Goal: Transaction & Acquisition: Subscribe to service/newsletter

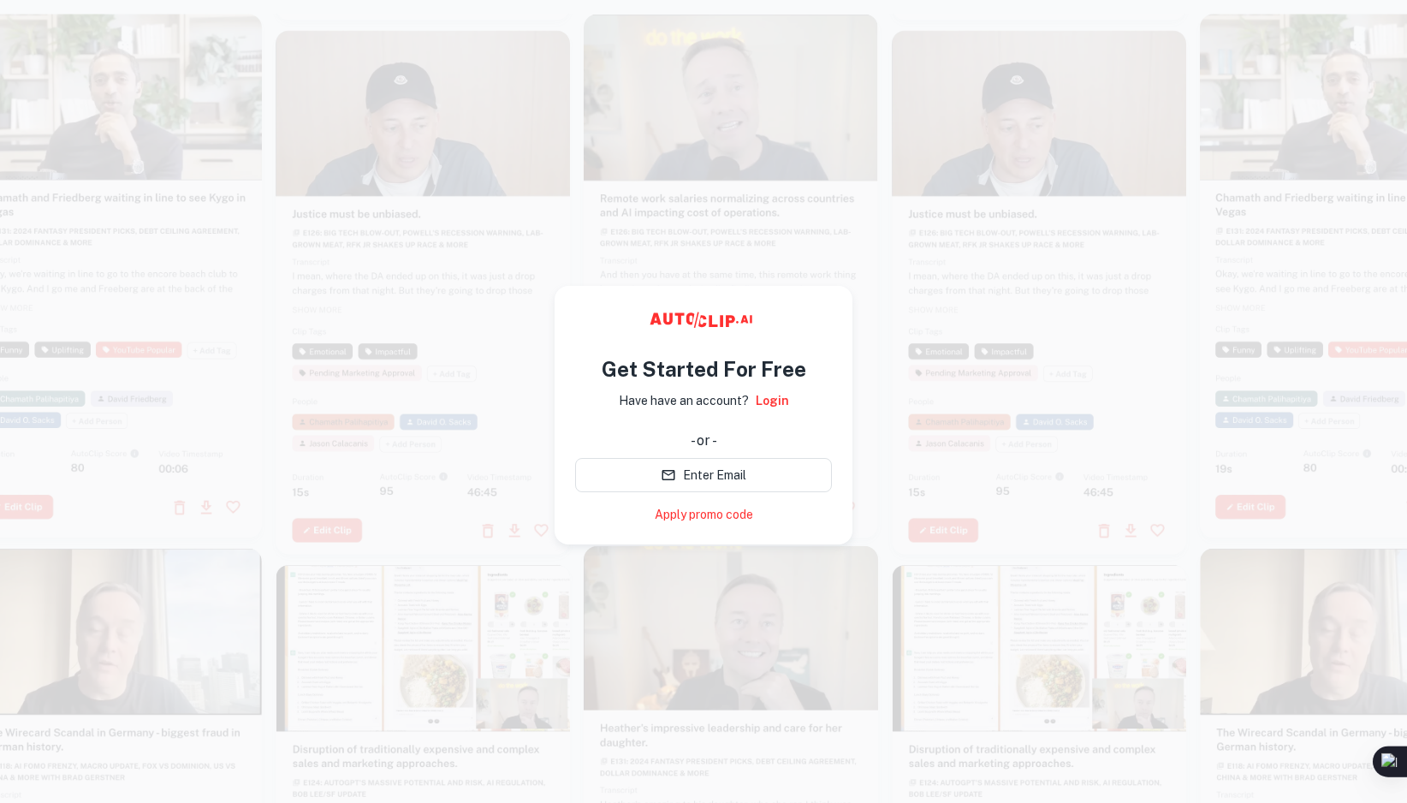
click at [704, 410] on p "Have have an account?" at bounding box center [684, 400] width 130 height 19
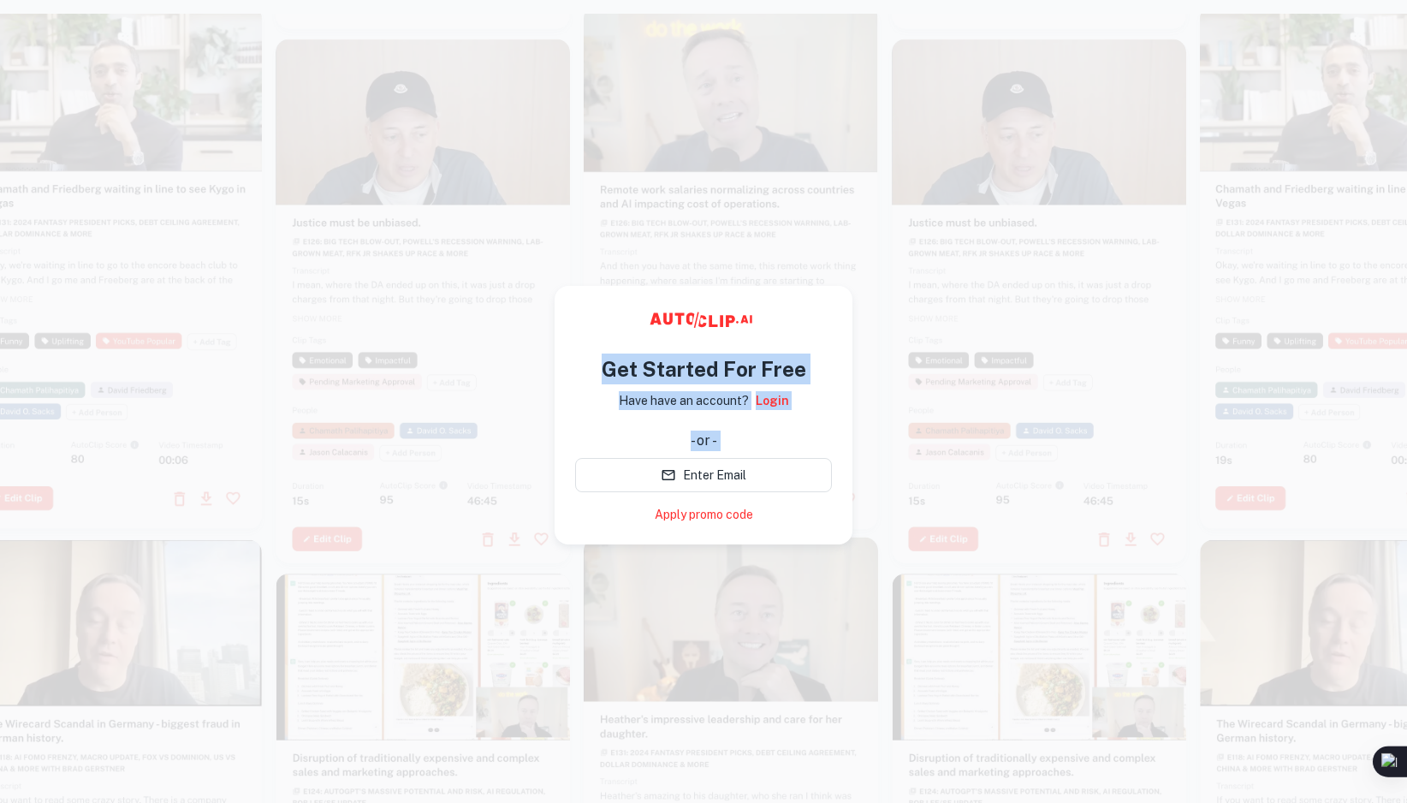
drag, startPoint x: 559, startPoint y: 344, endPoint x: 770, endPoint y: 483, distance: 252.8
click at [770, 483] on div "Get Started For Free Have have an account? Login - or - Enter Email Apply promo…" at bounding box center [703, 432] width 257 height 184
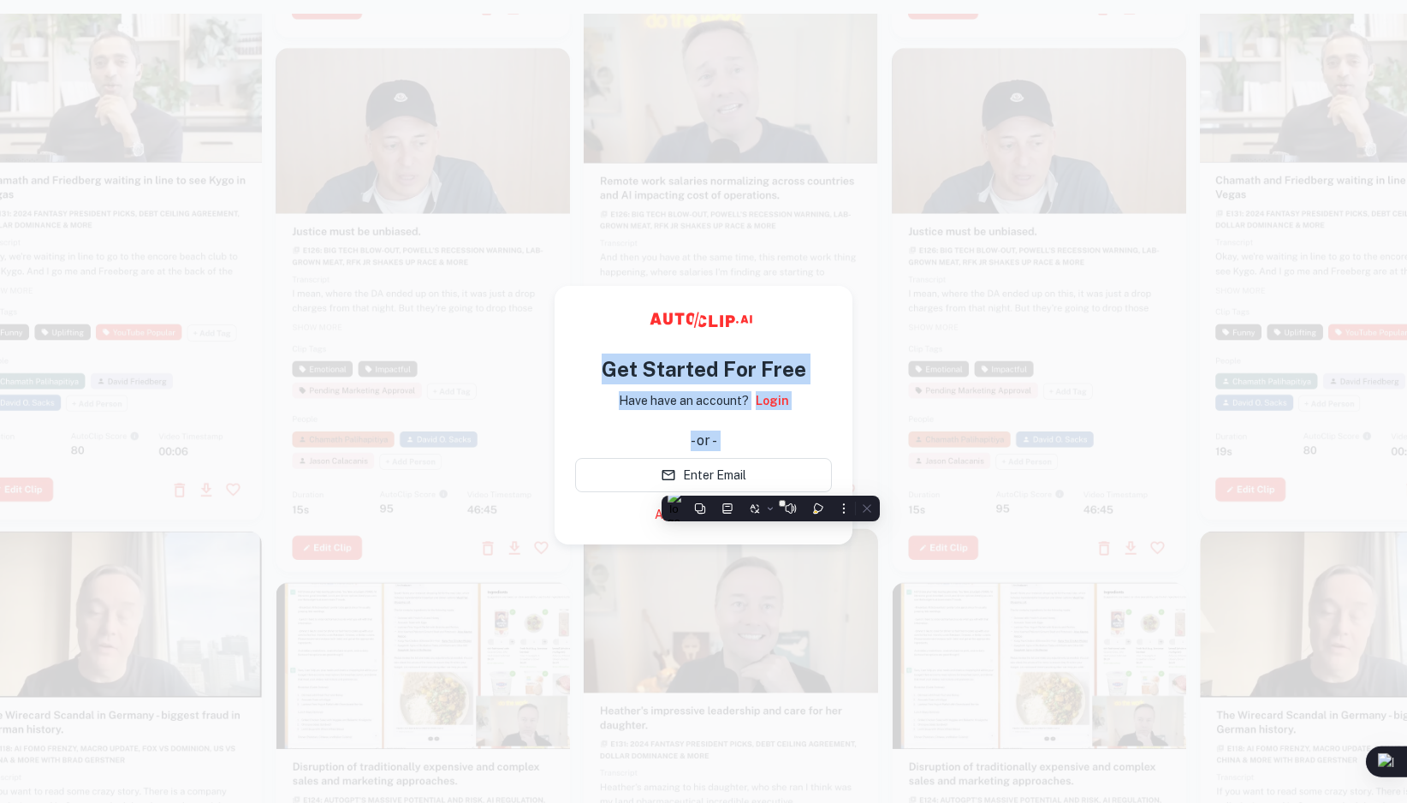
click at [782, 503] on span "button" at bounding box center [782, 503] width 0 height 0
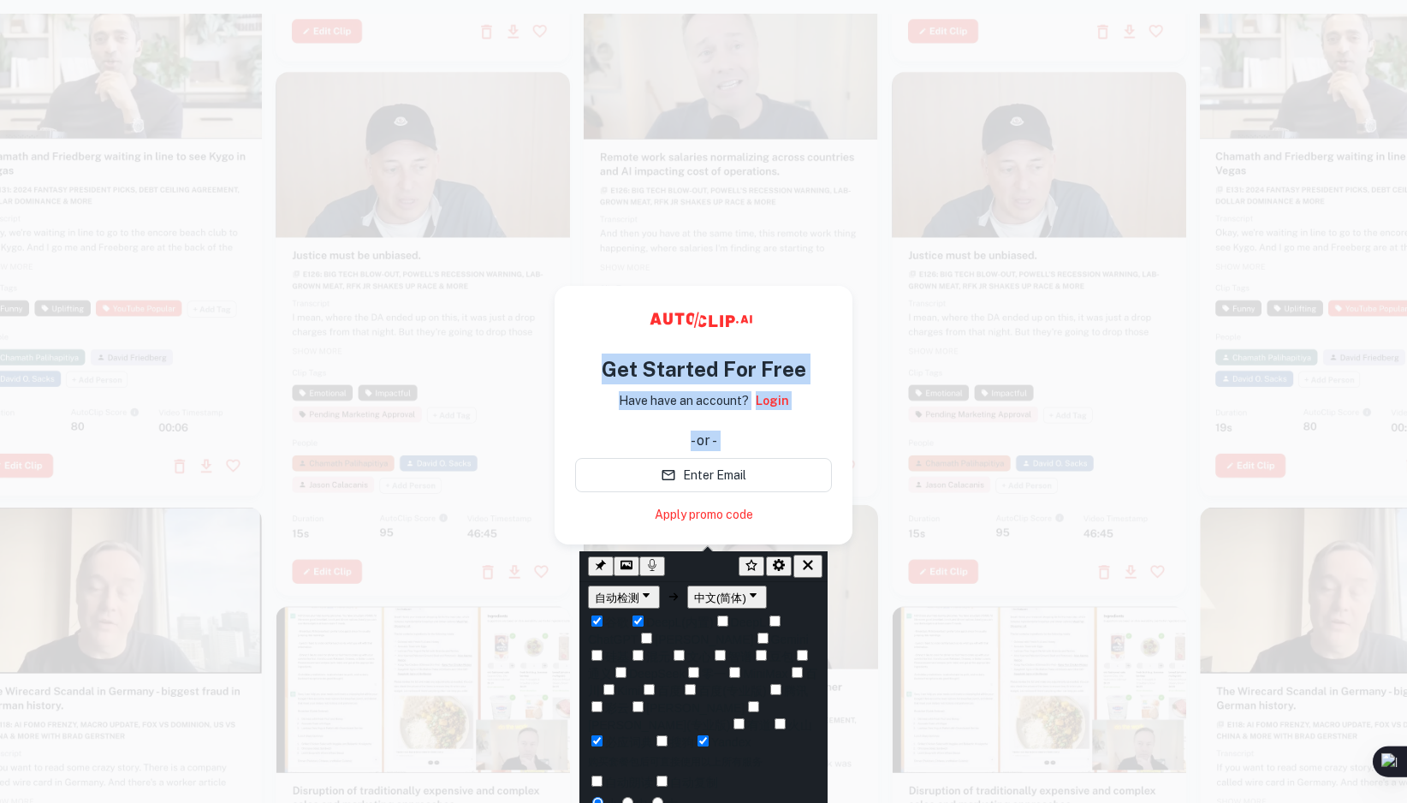
click at [816, 563] on icon "button" at bounding box center [807, 564] width 15 height 15
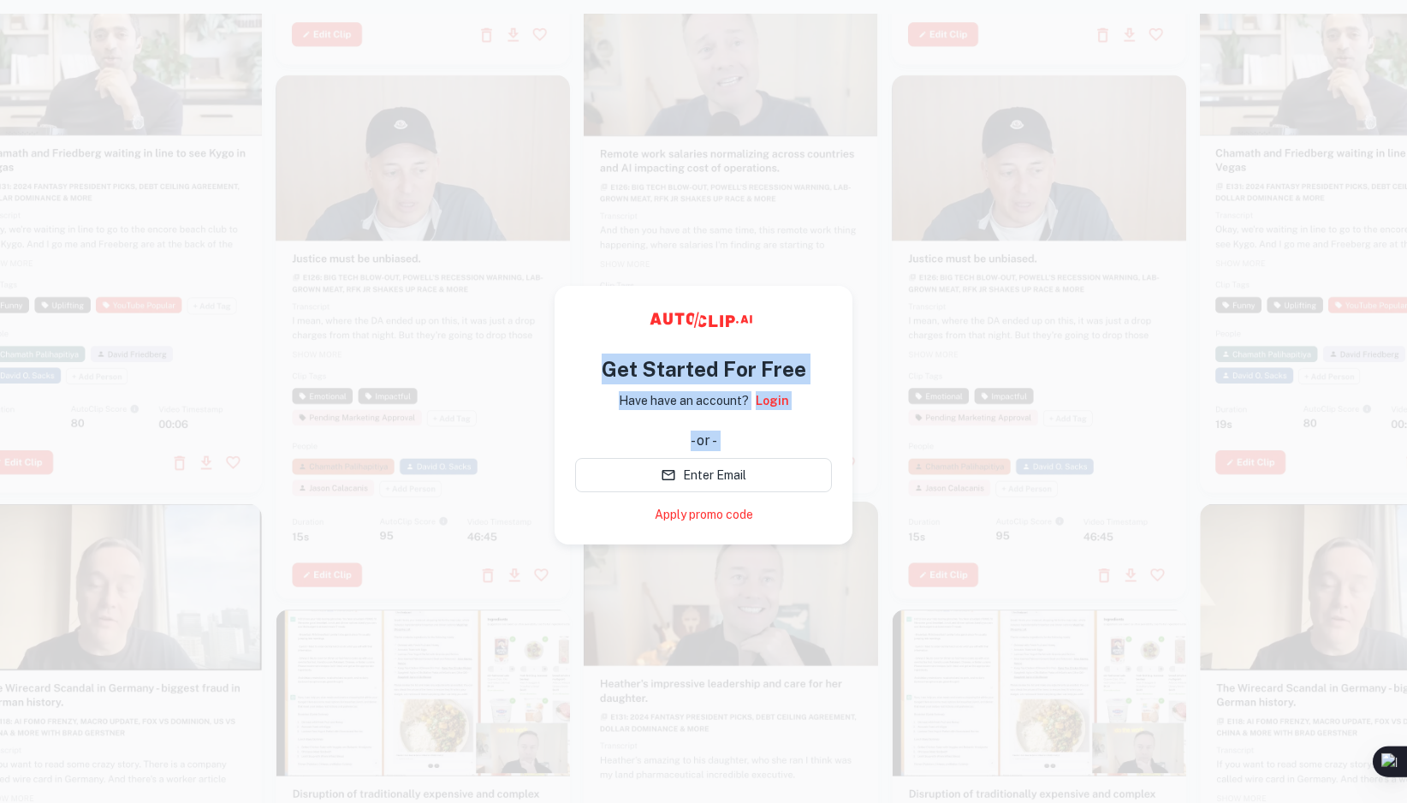
click at [708, 384] on h4 "Get Started For Free" at bounding box center [704, 368] width 205 height 31
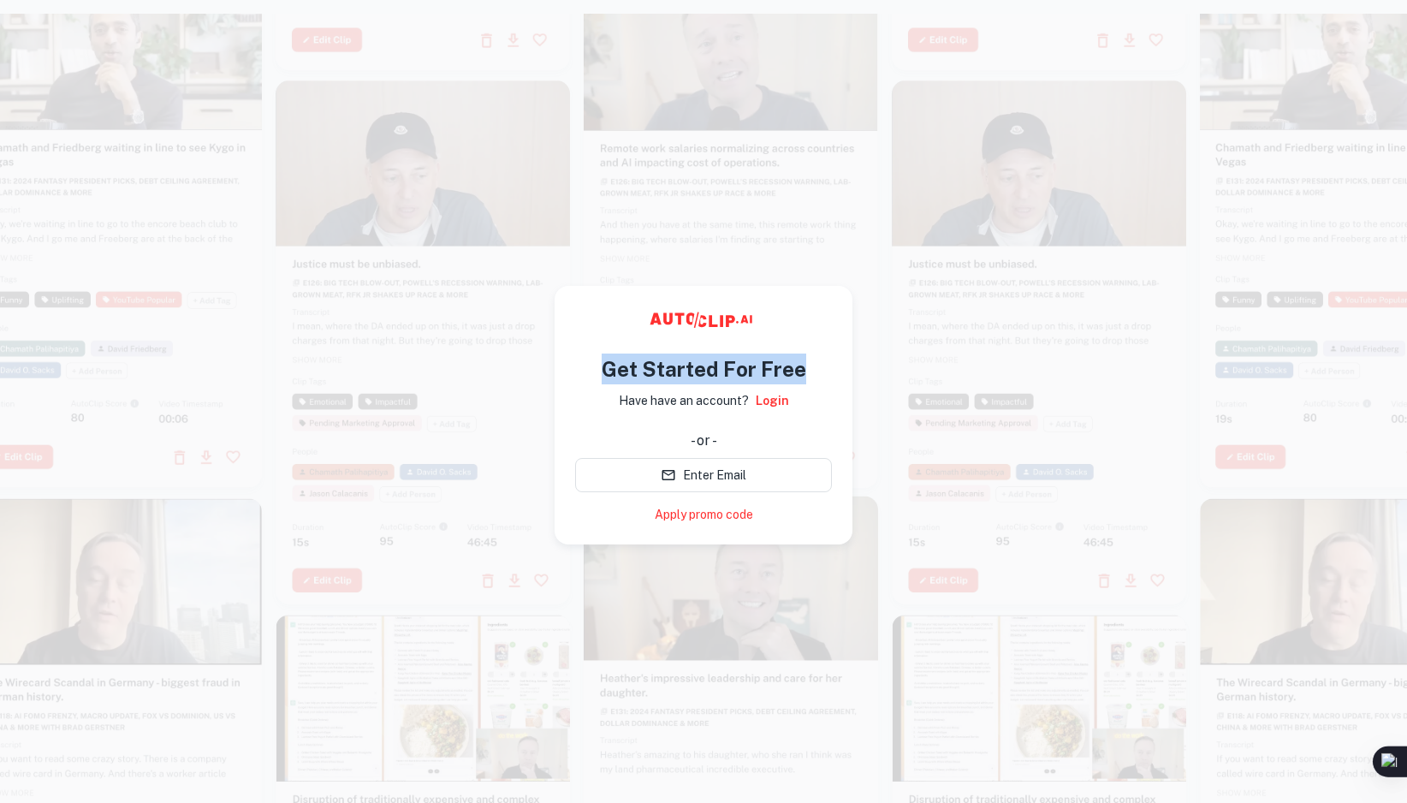
drag, startPoint x: 555, startPoint y: 337, endPoint x: 625, endPoint y: 386, distance: 85.5
click at [625, 384] on h4 "Get Started For Free" at bounding box center [704, 368] width 205 height 31
click at [637, 407] on span "button" at bounding box center [637, 407] width 0 height 0
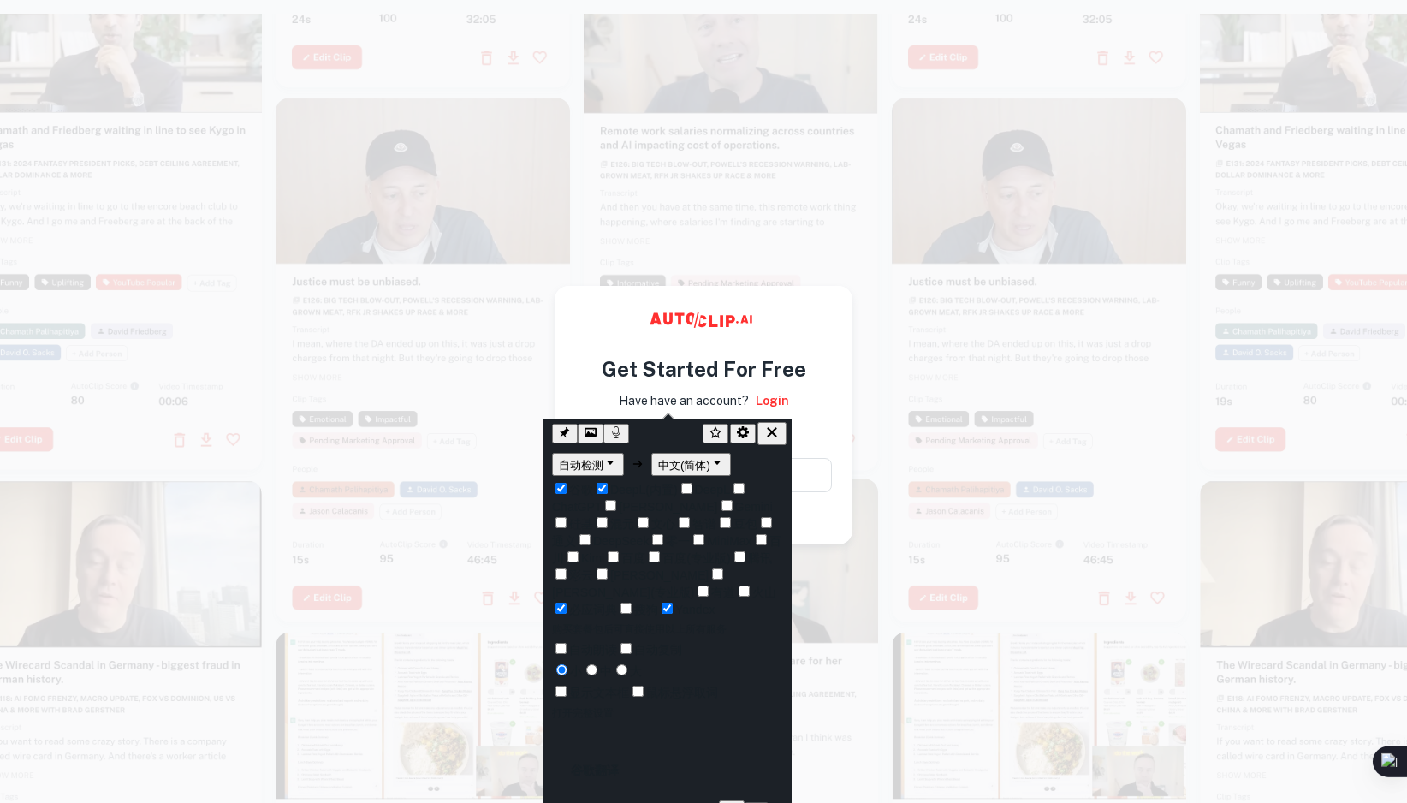
click at [613, 763] on h6 "谷歌翻译" at bounding box center [595, 770] width 48 height 15
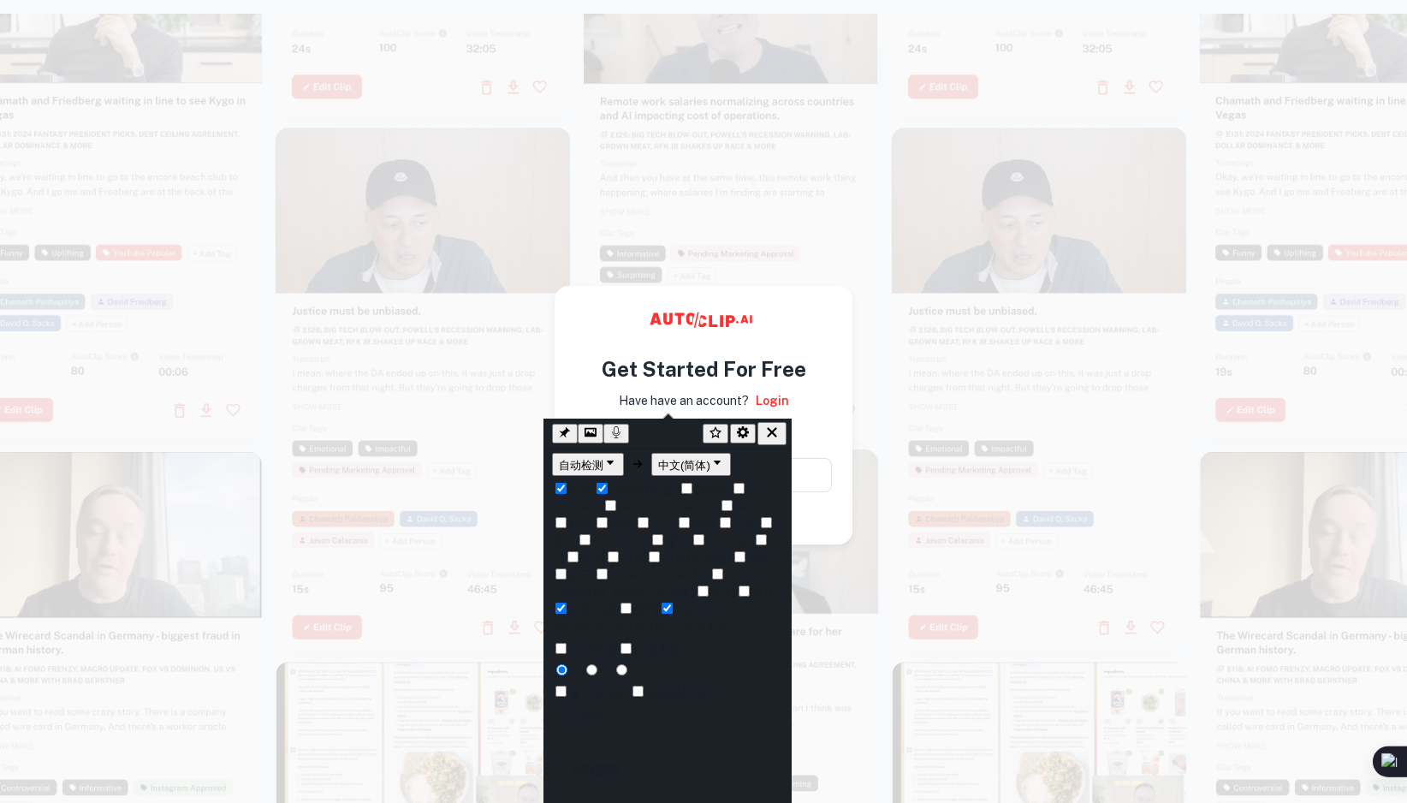
click at [775, 430] on icon "button" at bounding box center [771, 431] width 15 height 15
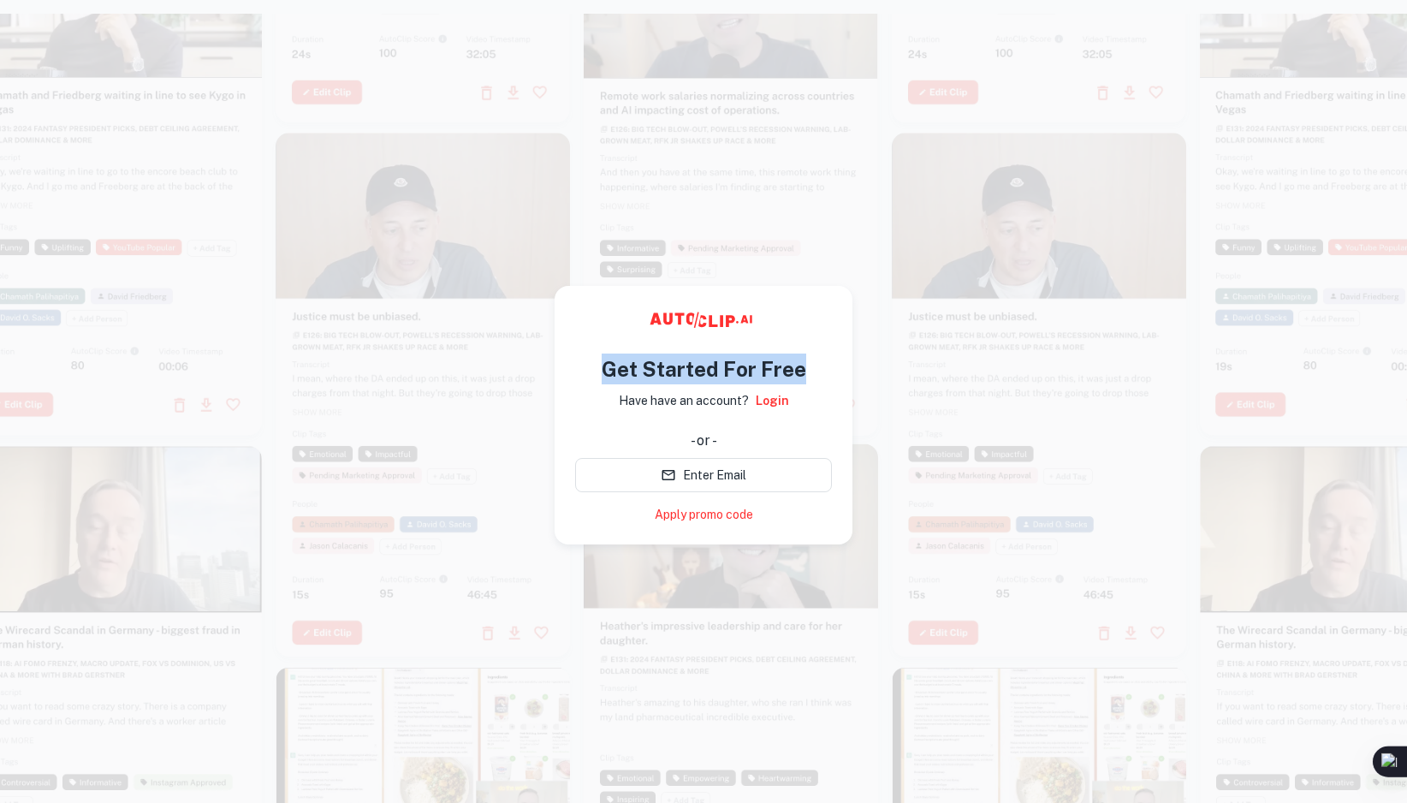
drag, startPoint x: 561, startPoint y: 337, endPoint x: 632, endPoint y: 401, distance: 94.5
click at [632, 384] on h4 "Get Started For Free" at bounding box center [704, 368] width 205 height 31
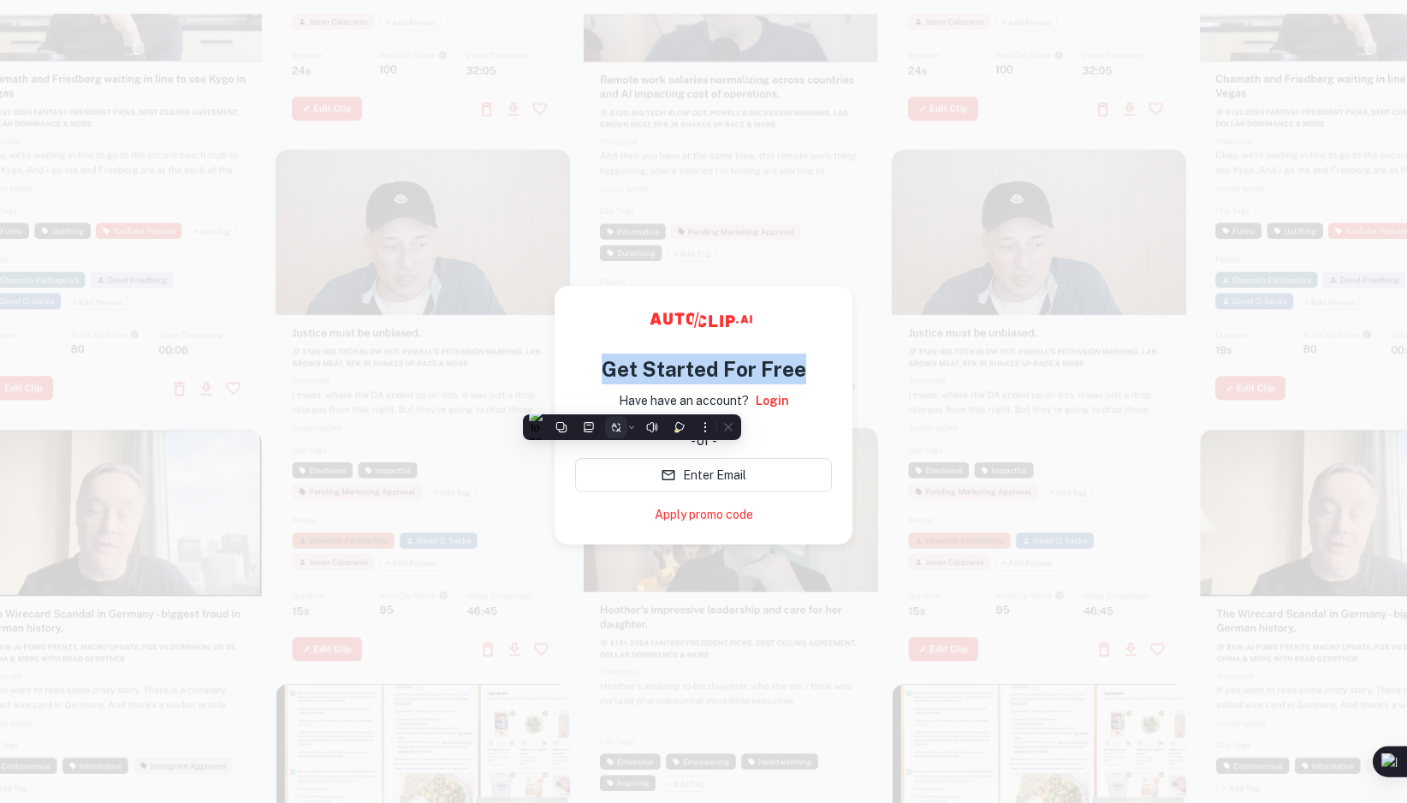
drag, startPoint x: 632, startPoint y: 401, endPoint x: 616, endPoint y: 423, distance: 27.1
click at [616, 423] on icon at bounding box center [616, 427] width 12 height 12
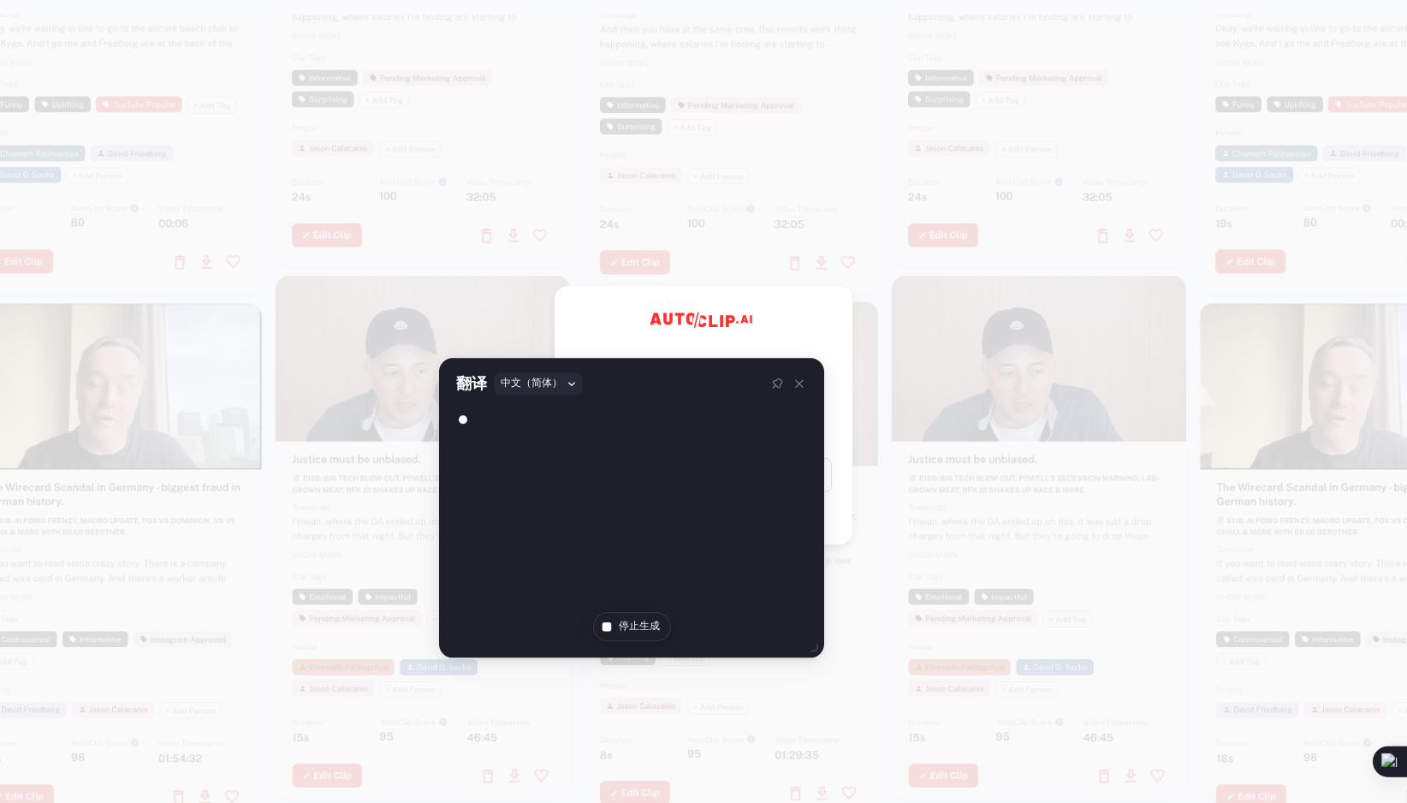
drag, startPoint x: 973, startPoint y: 704, endPoint x: 964, endPoint y: 704, distance: 9.5
click at [973, 704] on div at bounding box center [1039, 538] width 294 height 524
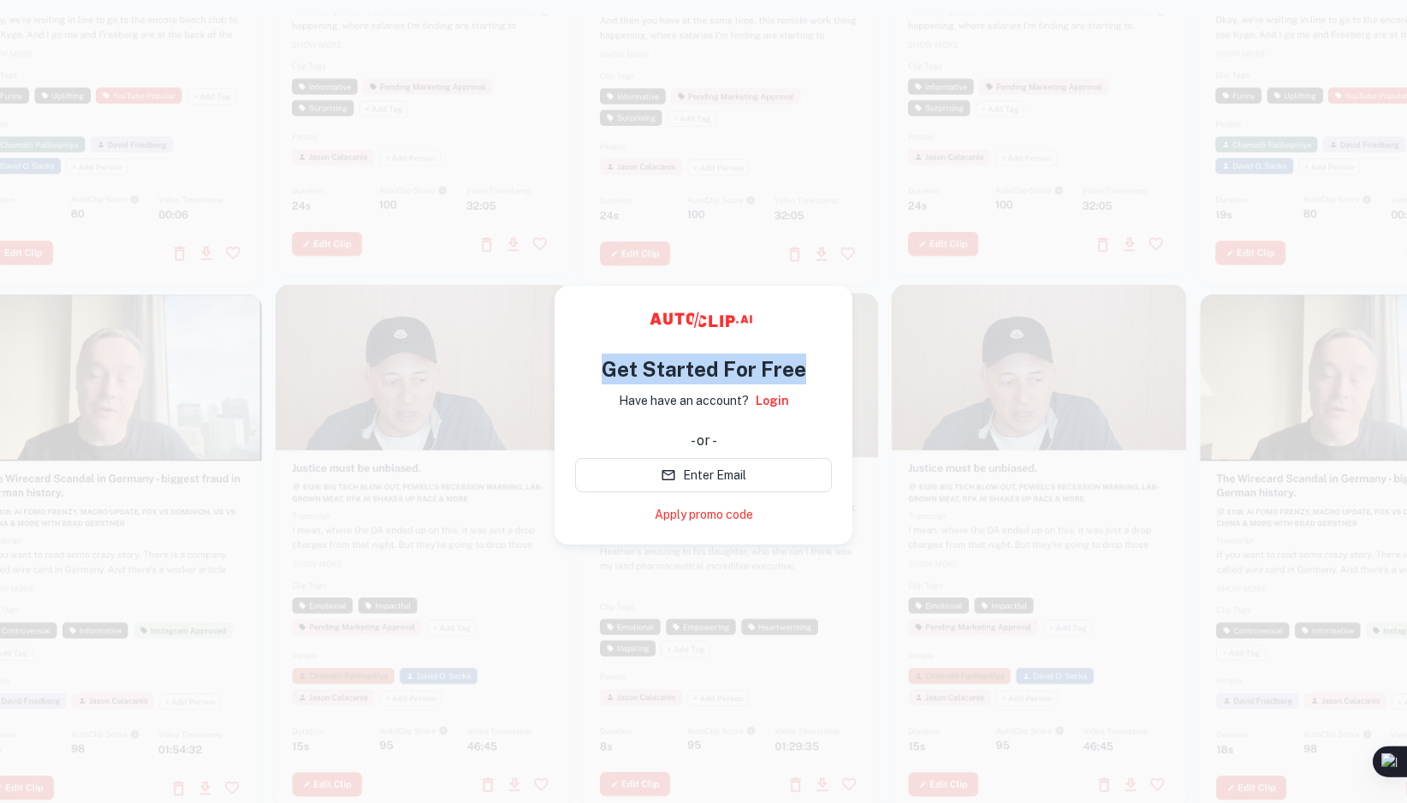
drag, startPoint x: 561, startPoint y: 335, endPoint x: 625, endPoint y: 385, distance: 80.5
click at [625, 384] on h4 "Get Started For Free" at bounding box center [704, 368] width 205 height 31
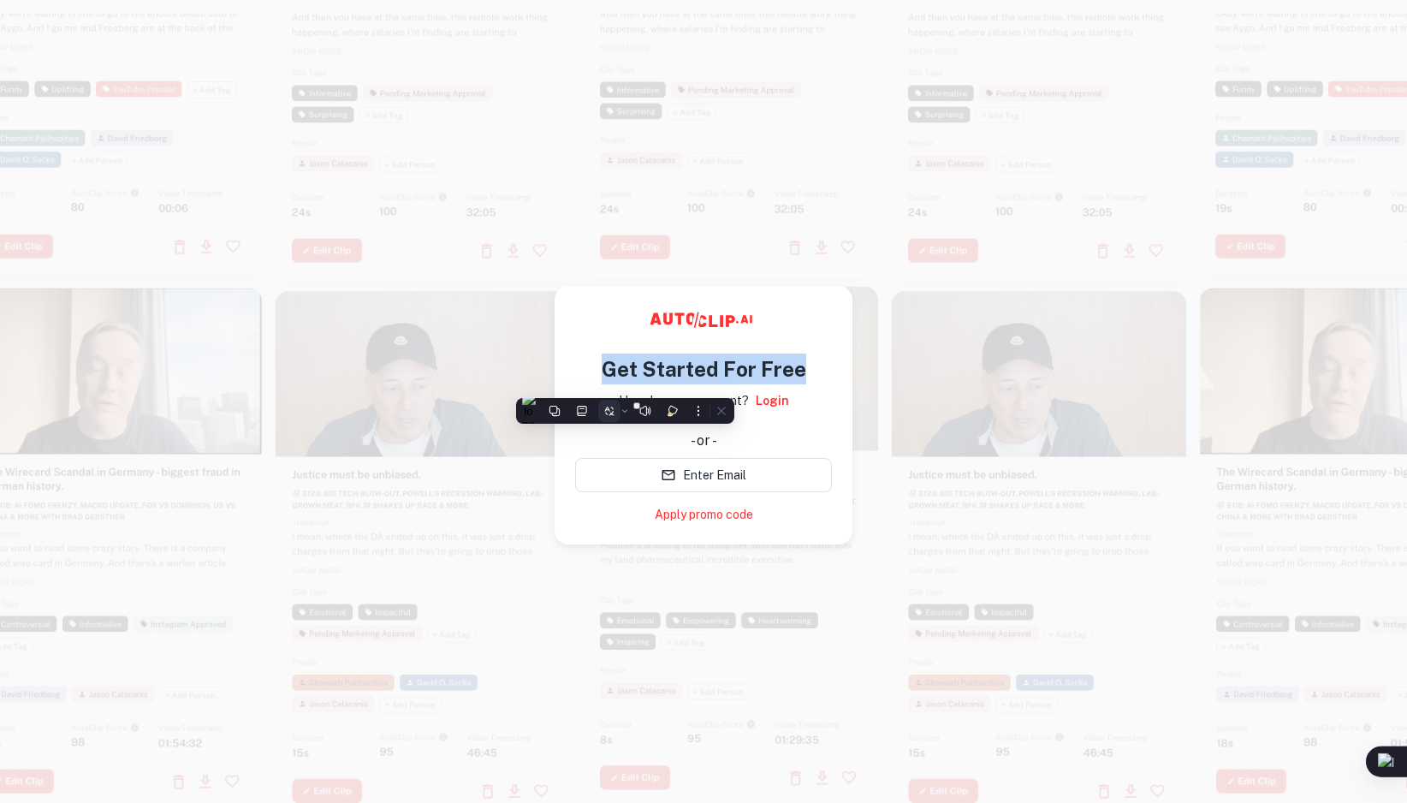
drag, startPoint x: 625, startPoint y: 385, endPoint x: 606, endPoint y: 410, distance: 31.2
click at [606, 410] on icon at bounding box center [606, 409] width 5 height 5
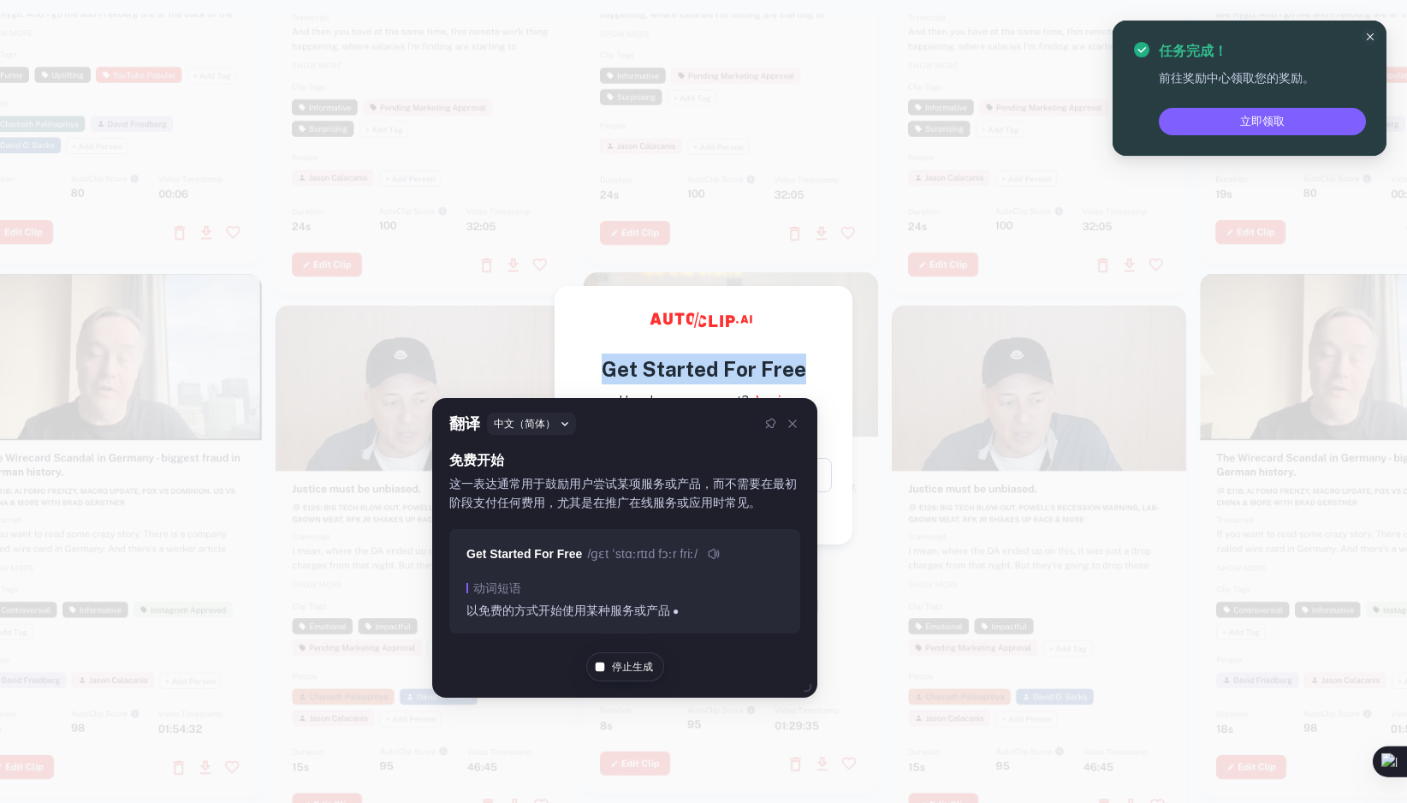
click at [787, 354] on h4 "Get Started For Free" at bounding box center [704, 368] width 205 height 31
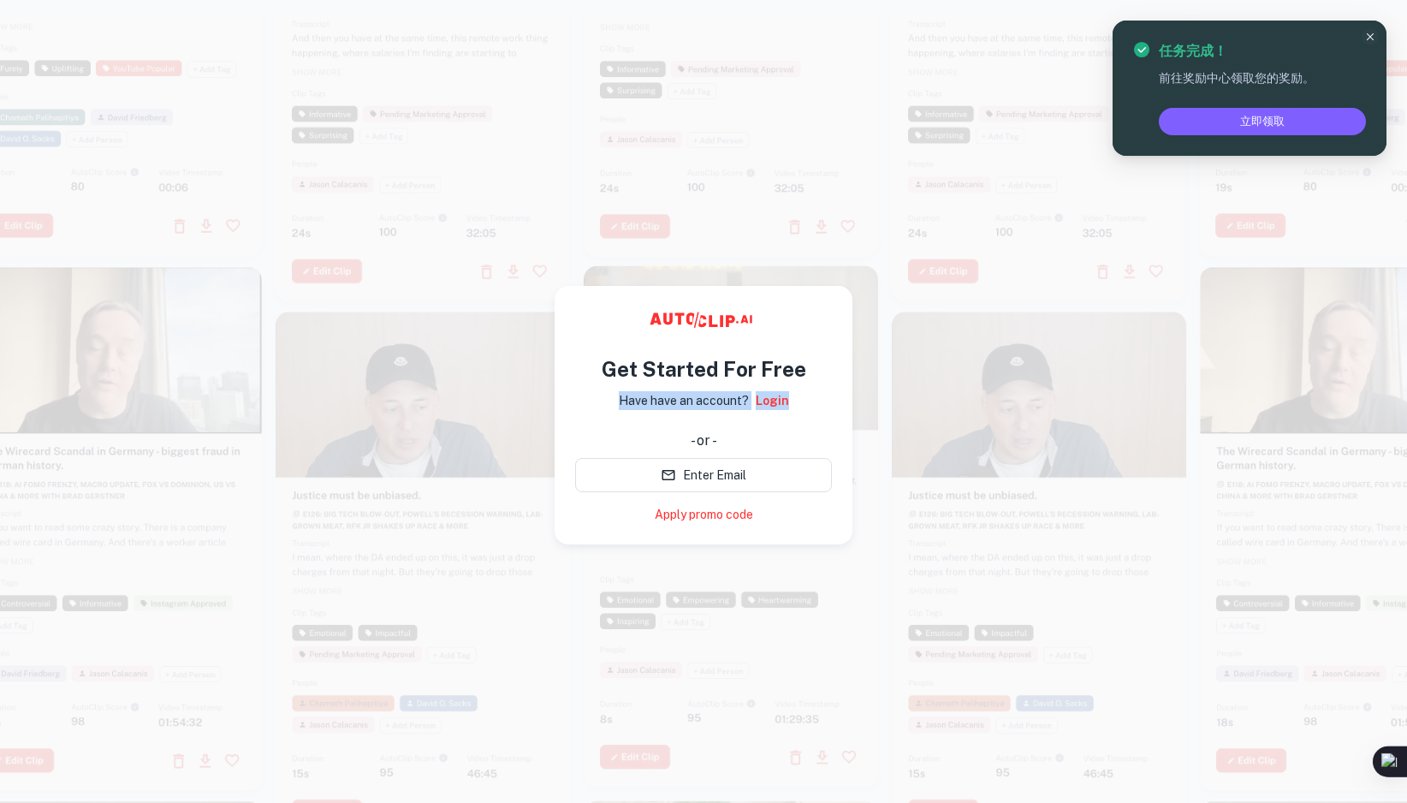
drag, startPoint x: 585, startPoint y: 431, endPoint x: 834, endPoint y: 436, distance: 248.2
click at [832, 436] on div "Get Started For Free Have have an account? Login - or - Enter Email Apply promo…" at bounding box center [703, 432] width 257 height 184
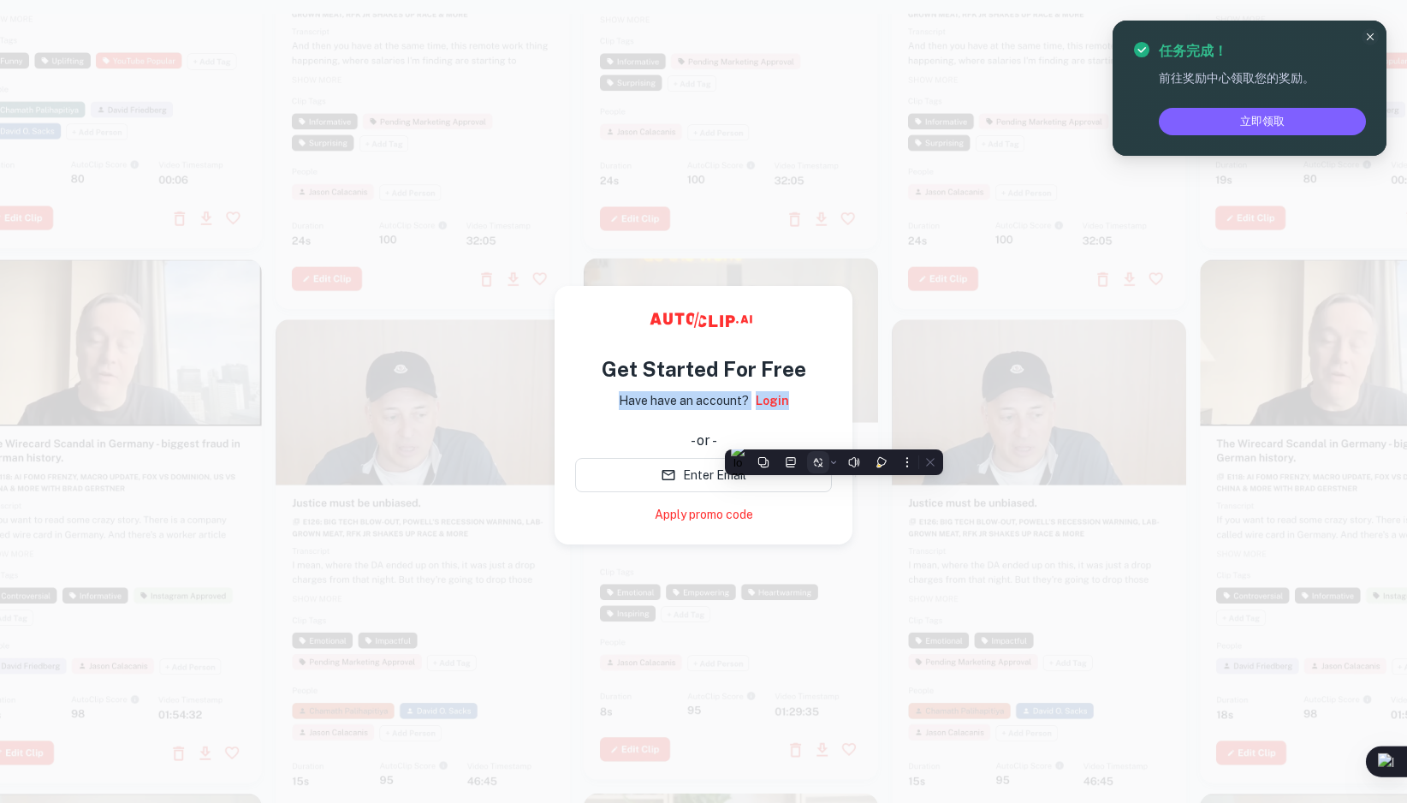
drag, startPoint x: 834, startPoint y: 436, endPoint x: 816, endPoint y: 460, distance: 29.4
click at [816, 460] on icon at bounding box center [816, 460] width 5 height 5
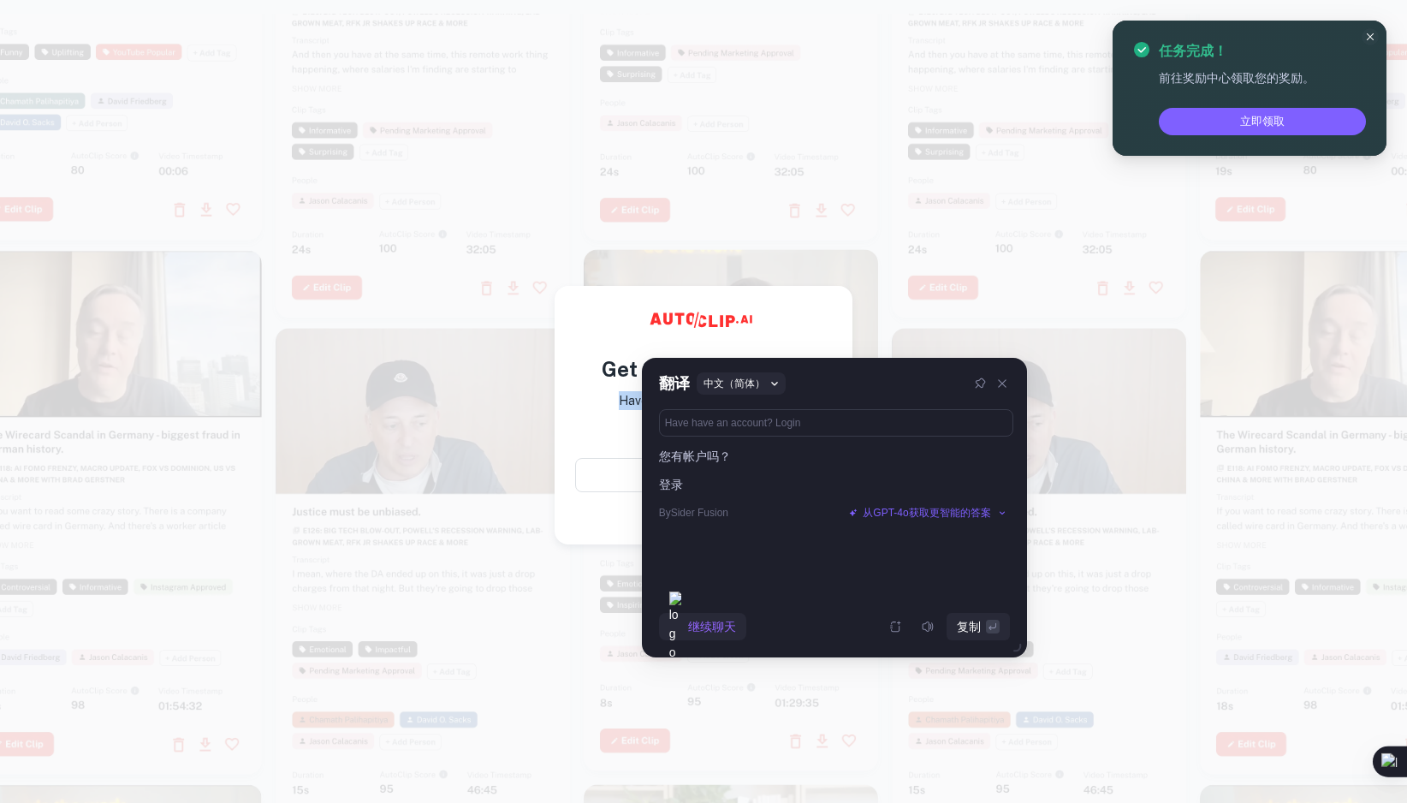
click at [575, 470] on div "Get Started For Free Have have an account? Login - or - Enter Email Apply promo…" at bounding box center [703, 432] width 257 height 184
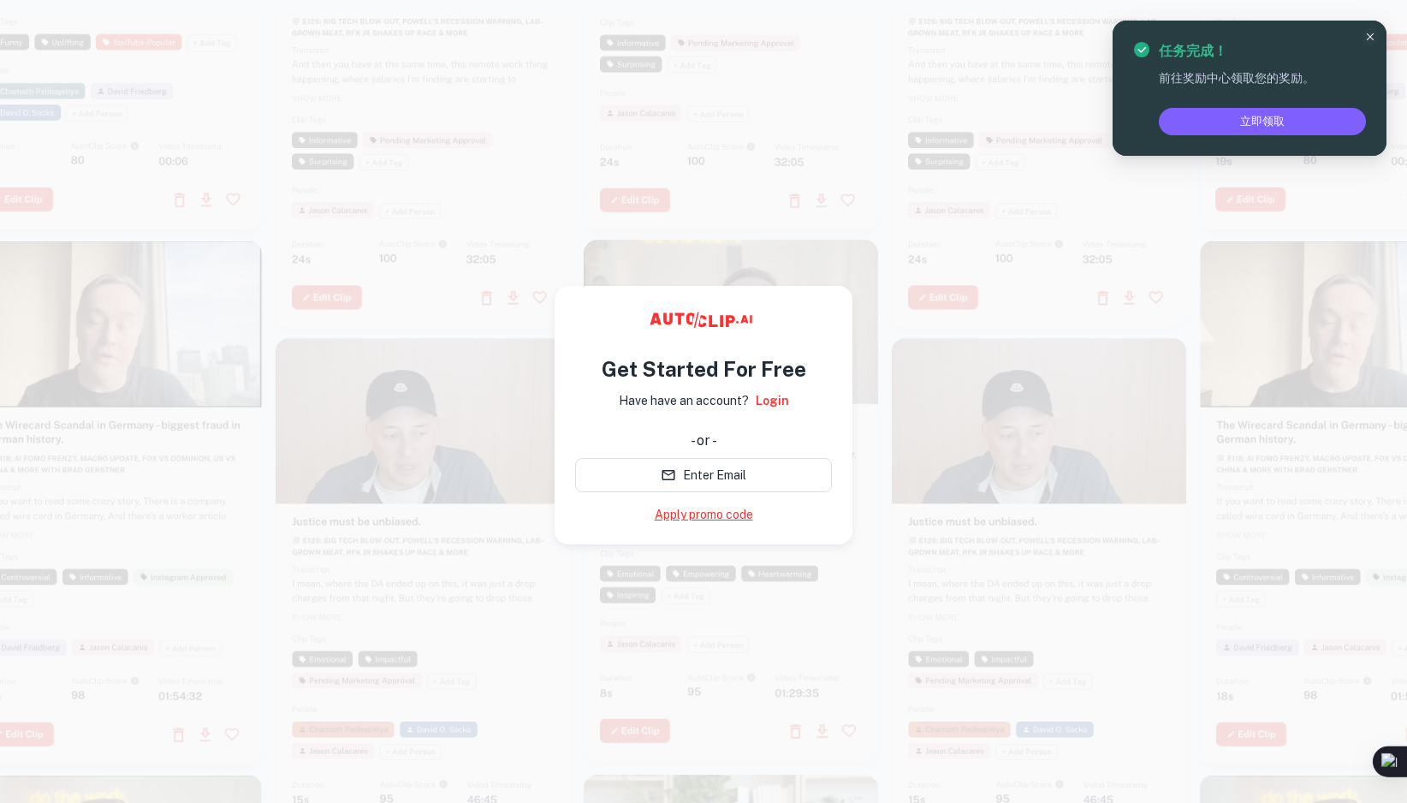
click at [710, 524] on link "Apply promo code" at bounding box center [704, 515] width 98 height 18
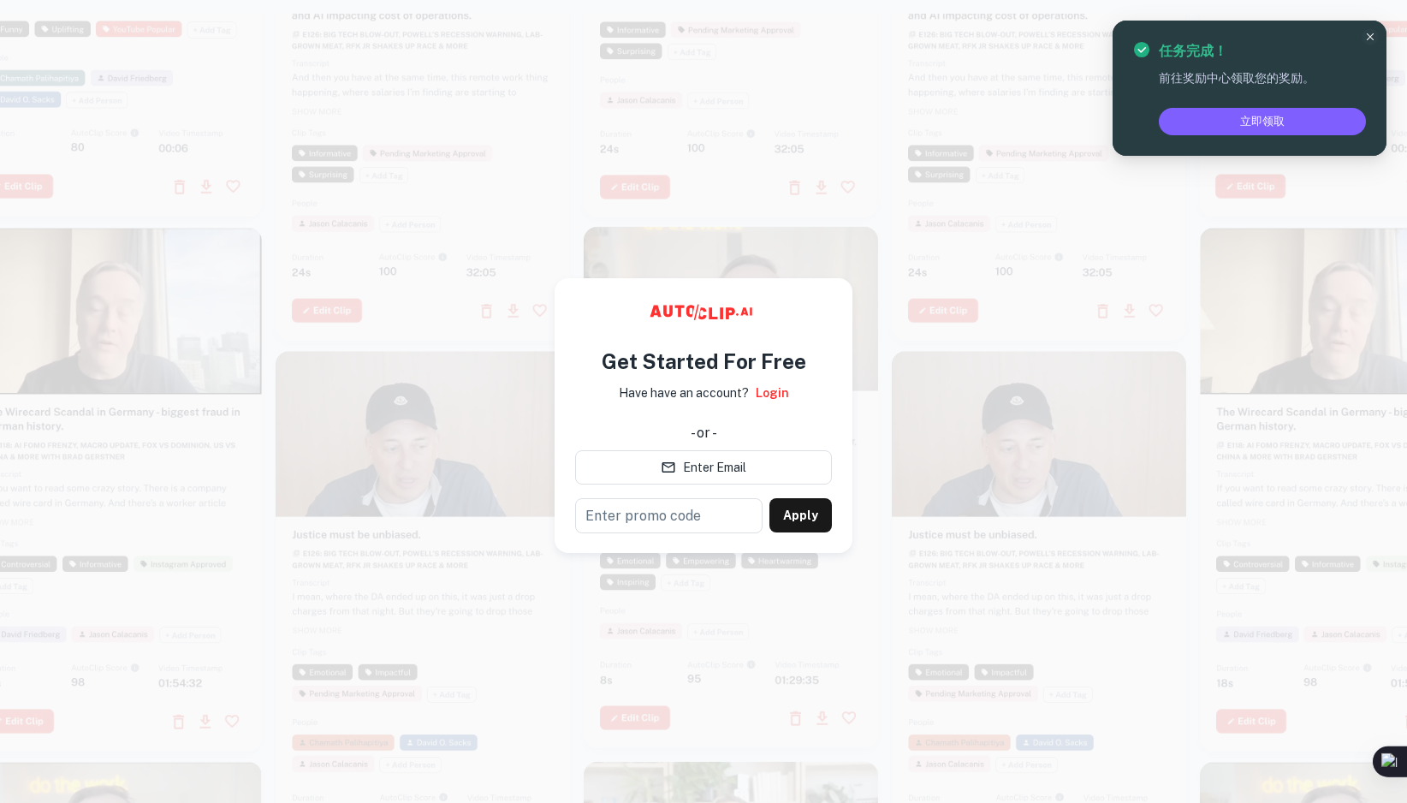
drag, startPoint x: 671, startPoint y: 514, endPoint x: 1044, endPoint y: 616, distance: 387.0
click at [1048, 616] on main "Get Started For Free Have have an account? Login - or - Enter Email ​ Apply" at bounding box center [703, 415] width 1407 height 803
drag, startPoint x: 740, startPoint y: 566, endPoint x: 561, endPoint y: 567, distance: 179.7
click at [575, 533] on input "text" at bounding box center [668, 515] width 187 height 35
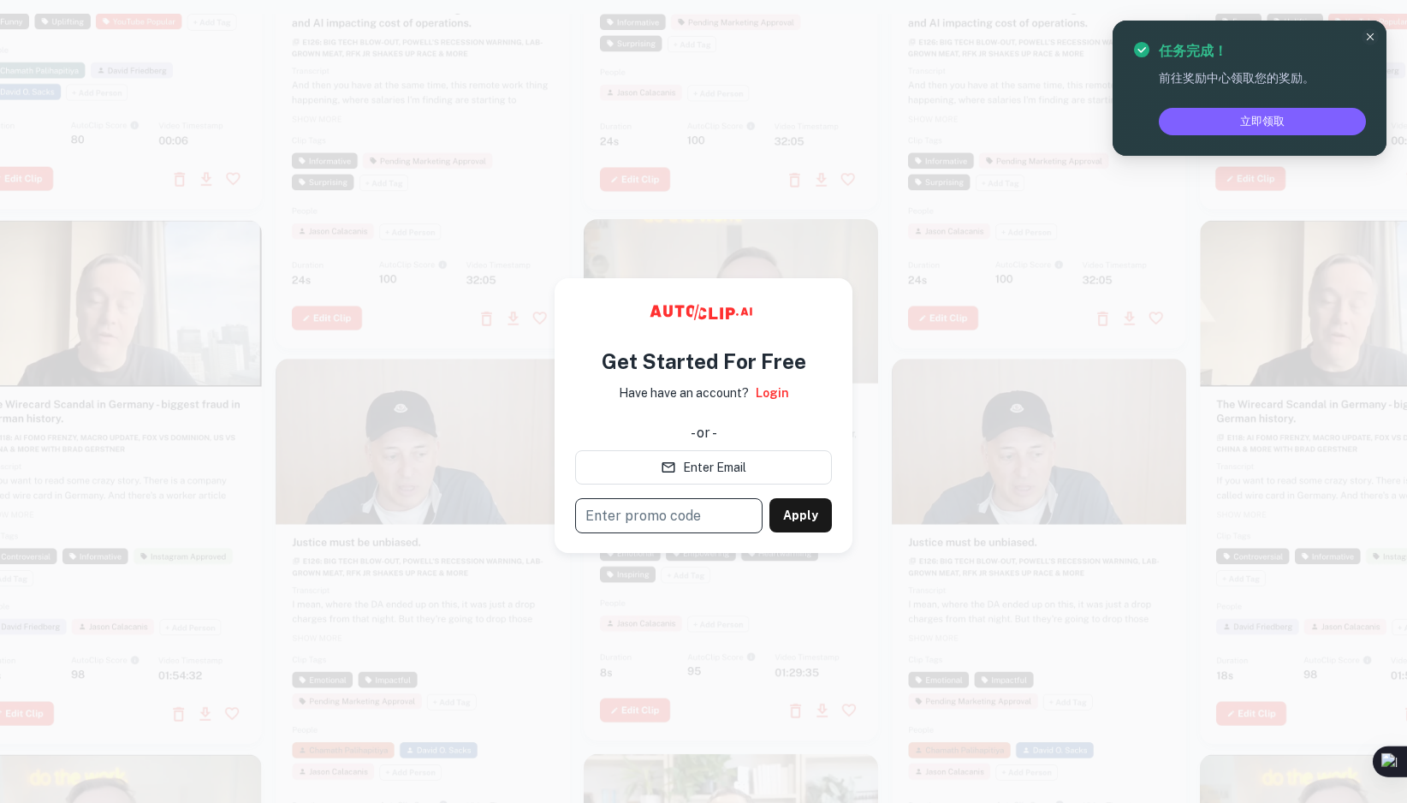
drag, startPoint x: 563, startPoint y: 566, endPoint x: 697, endPoint y: 582, distance: 134.5
click at [697, 533] on input "text" at bounding box center [668, 515] width 187 height 35
click at [727, 478] on font "Enter Email" at bounding box center [714, 467] width 63 height 21
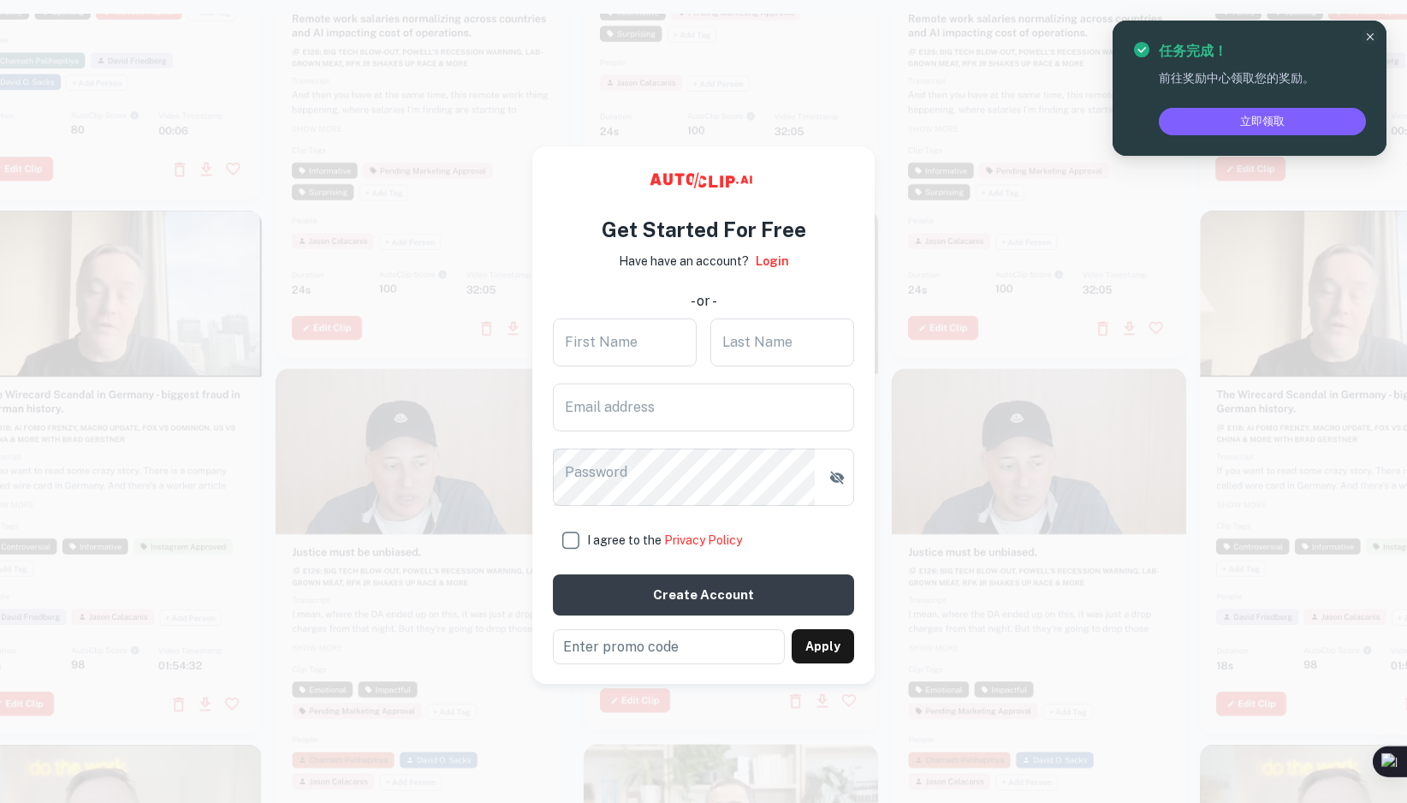
click at [665, 366] on input "First Name" at bounding box center [625, 342] width 144 height 48
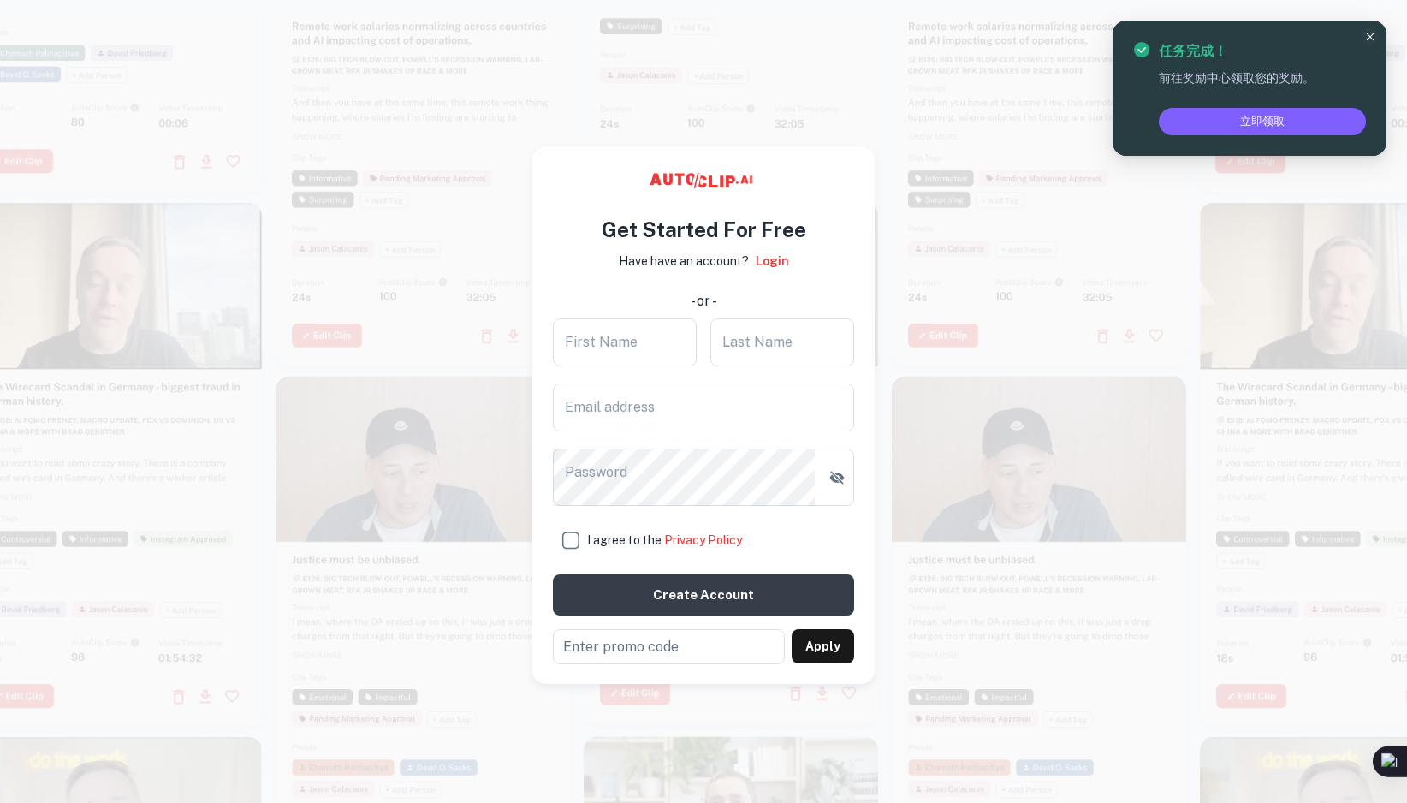
drag, startPoint x: 583, startPoint y: 284, endPoint x: 851, endPoint y: 273, distance: 268.1
click at [851, 273] on div "Get Started For Free Have have an account? Login - or - First Name First Name L…" at bounding box center [703, 432] width 301 height 464
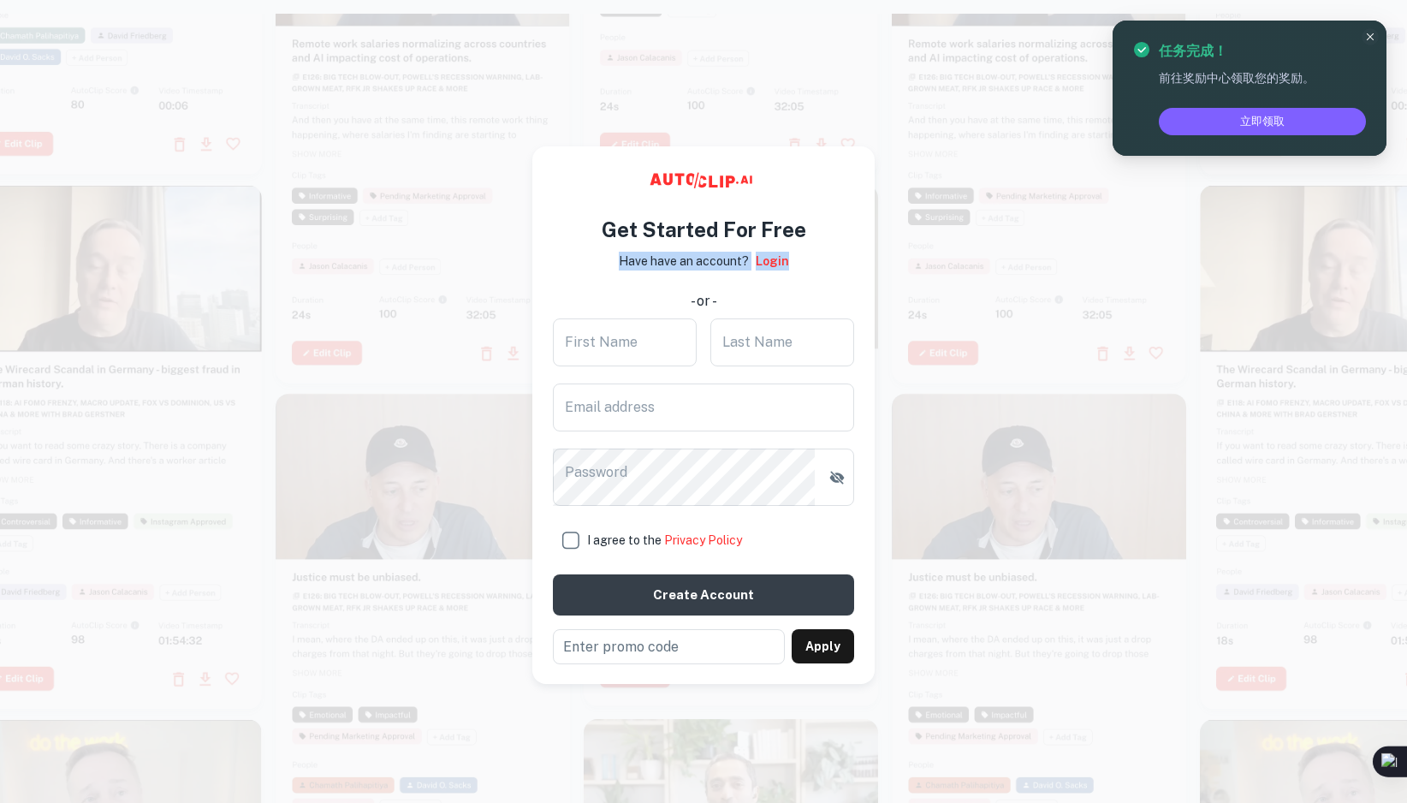
drag, startPoint x: 833, startPoint y: 283, endPoint x: 572, endPoint y: 283, distance: 261.0
click at [572, 283] on div "Get Started For Free Have have an account? Login - or - First Name First Name L…" at bounding box center [703, 432] width 301 height 464
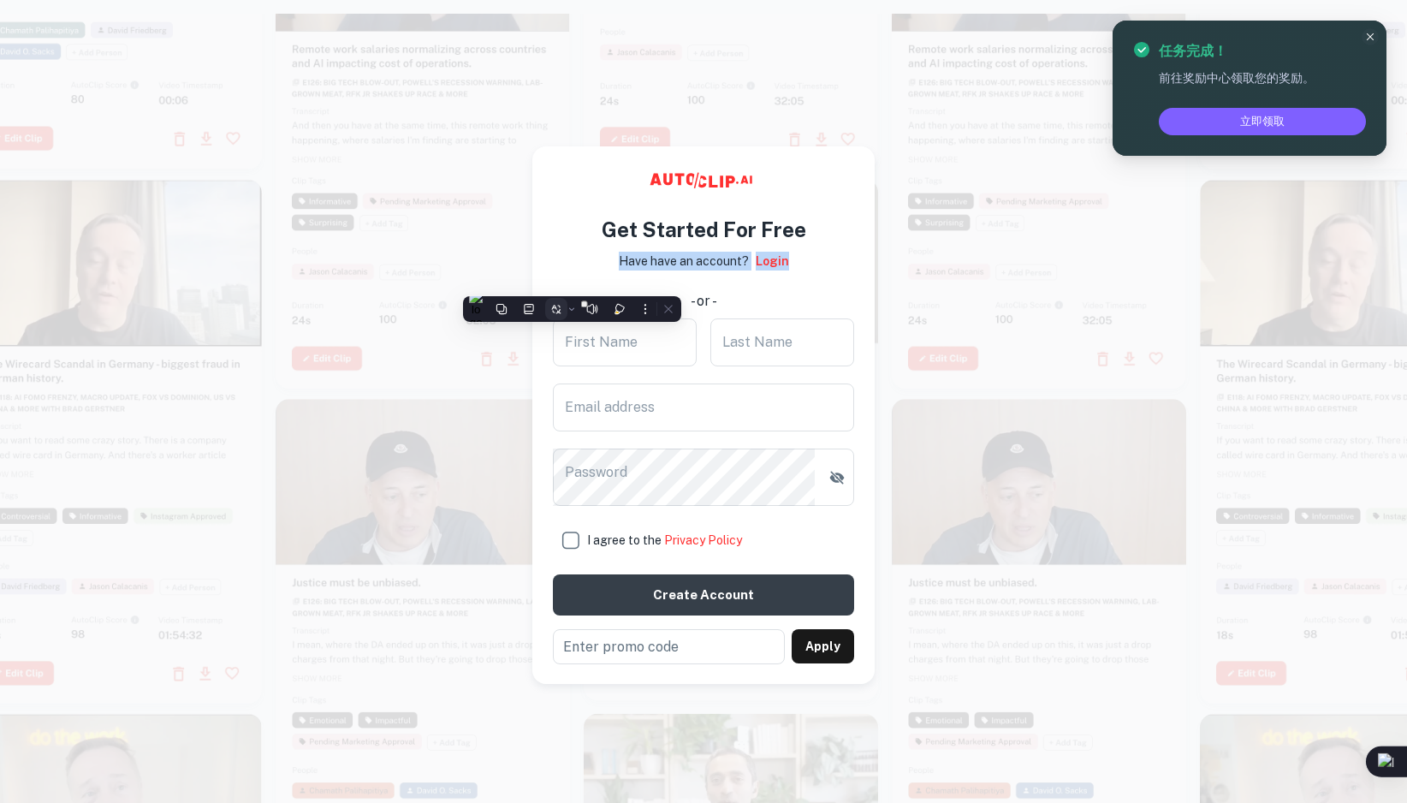
drag, startPoint x: 572, startPoint y: 283, endPoint x: 553, endPoint y: 312, distance: 33.9
click at [553, 312] on icon at bounding box center [554, 312] width 3 height 3
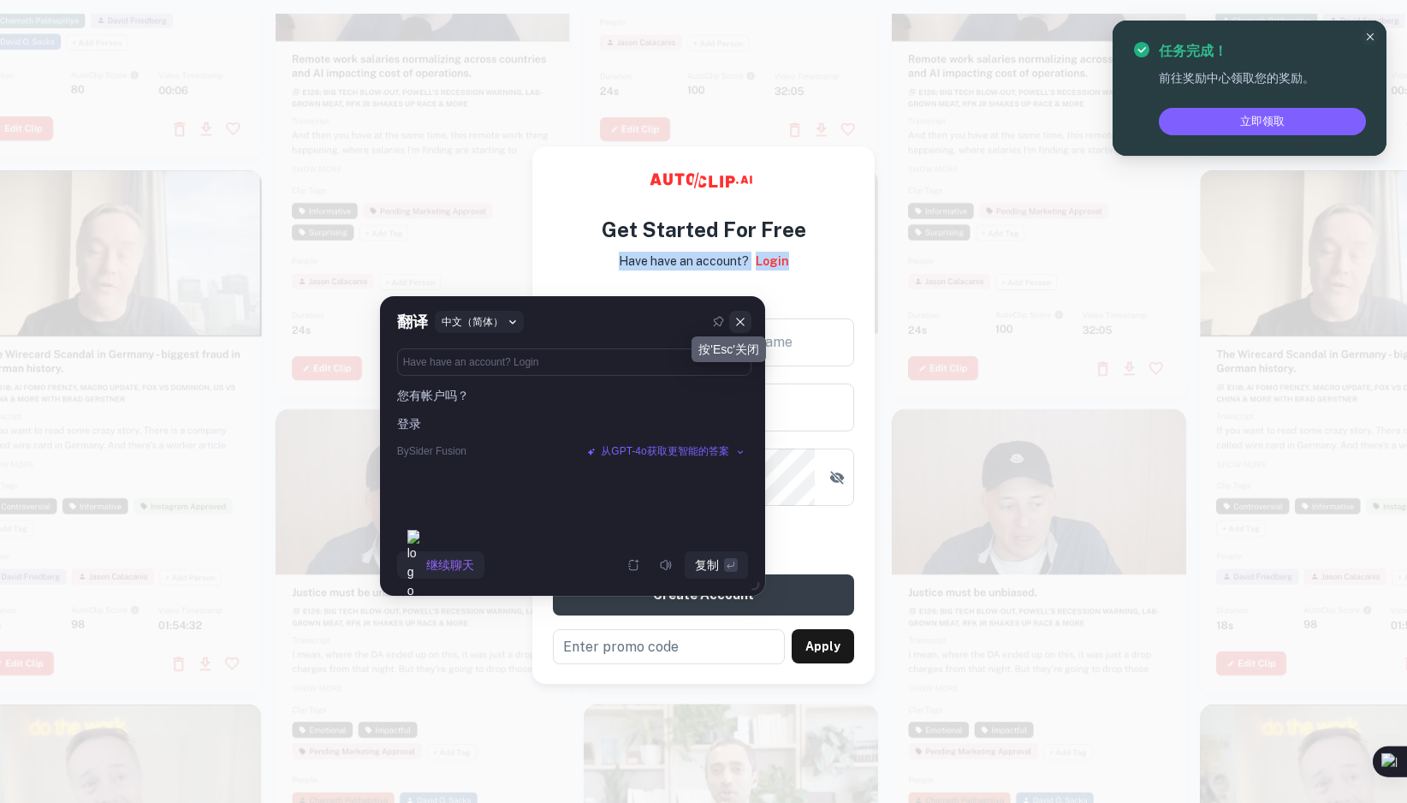
click at [743, 324] on icon at bounding box center [740, 322] width 8 height 8
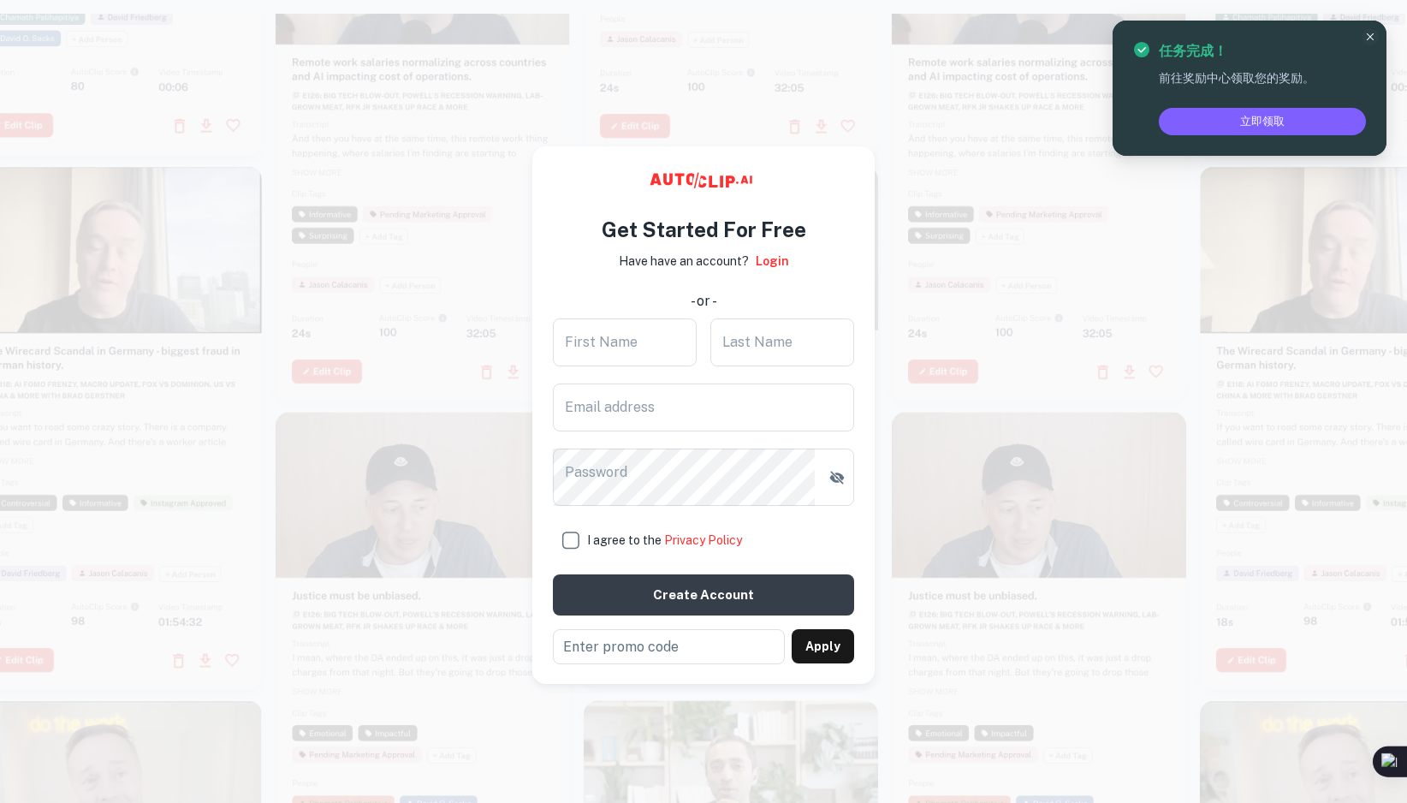
click at [810, 329] on div "Get Started For Free Have have an account? Login - or - First Name First Name L…" at bounding box center [703, 432] width 301 height 464
drag, startPoint x: 685, startPoint y: 335, endPoint x: 775, endPoint y: 332, distance: 90.8
click at [775, 332] on div "Get Started For Free Have have an account? Login - or - First Name First Name L…" at bounding box center [703, 432] width 301 height 464
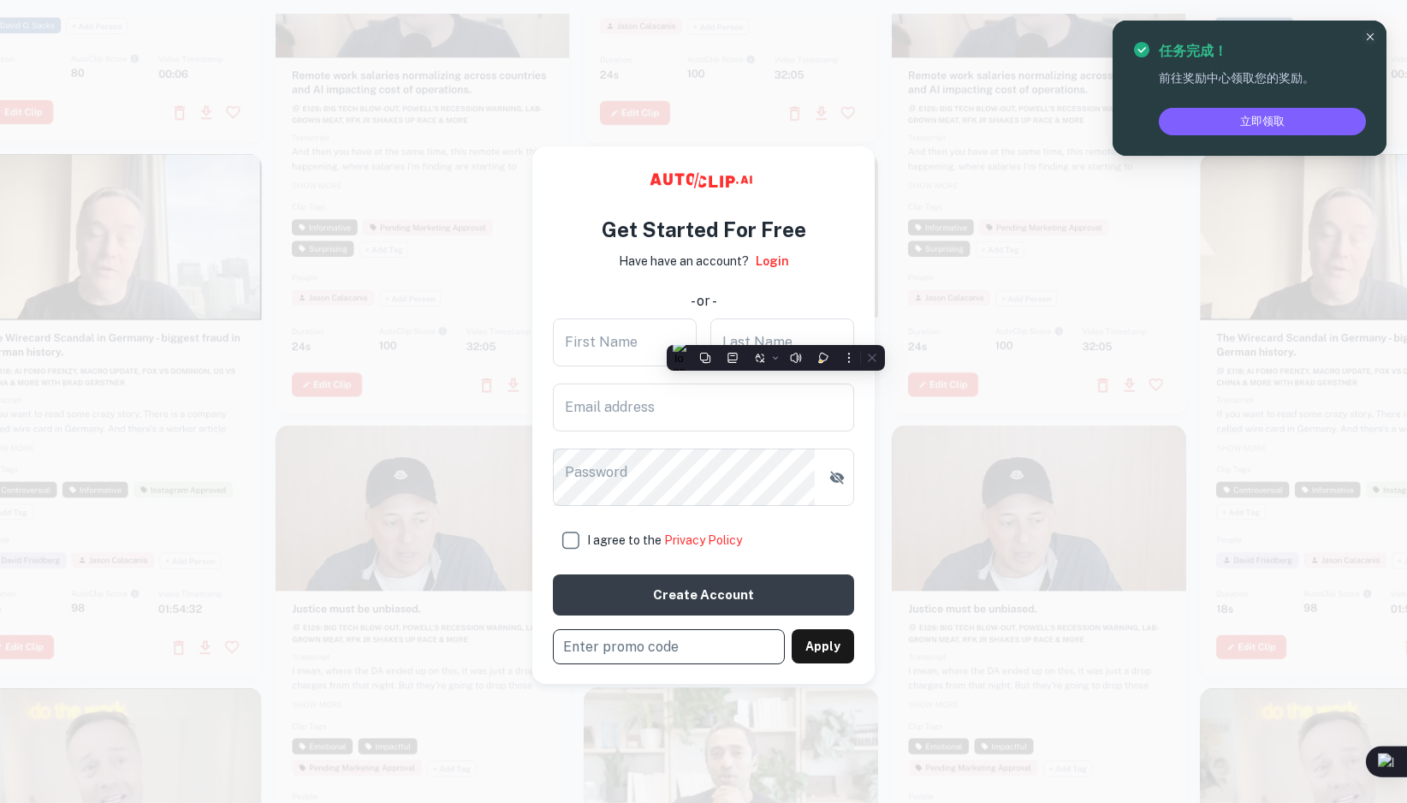
click at [721, 664] on input "text" at bounding box center [669, 646] width 232 height 35
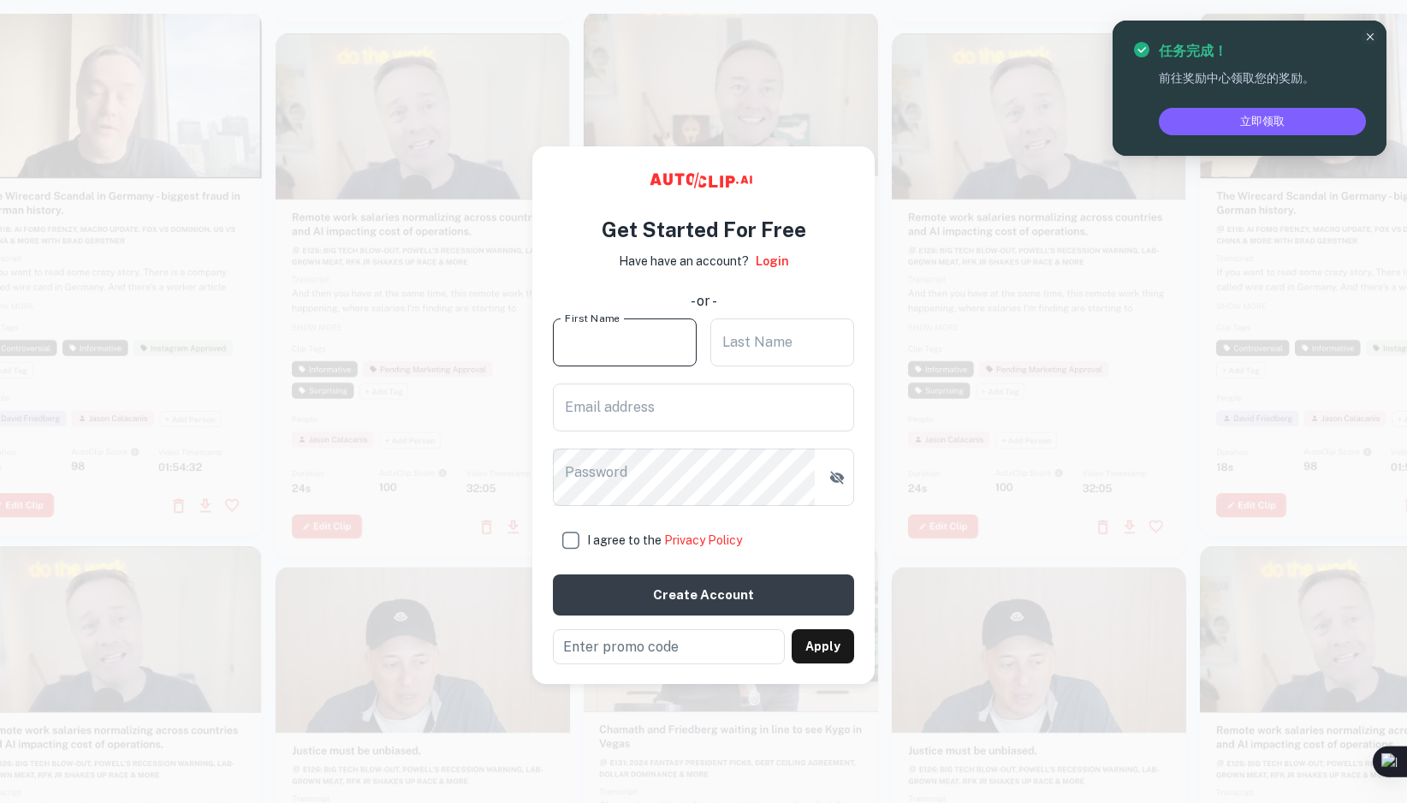
click at [577, 366] on input "First Name" at bounding box center [625, 342] width 144 height 48
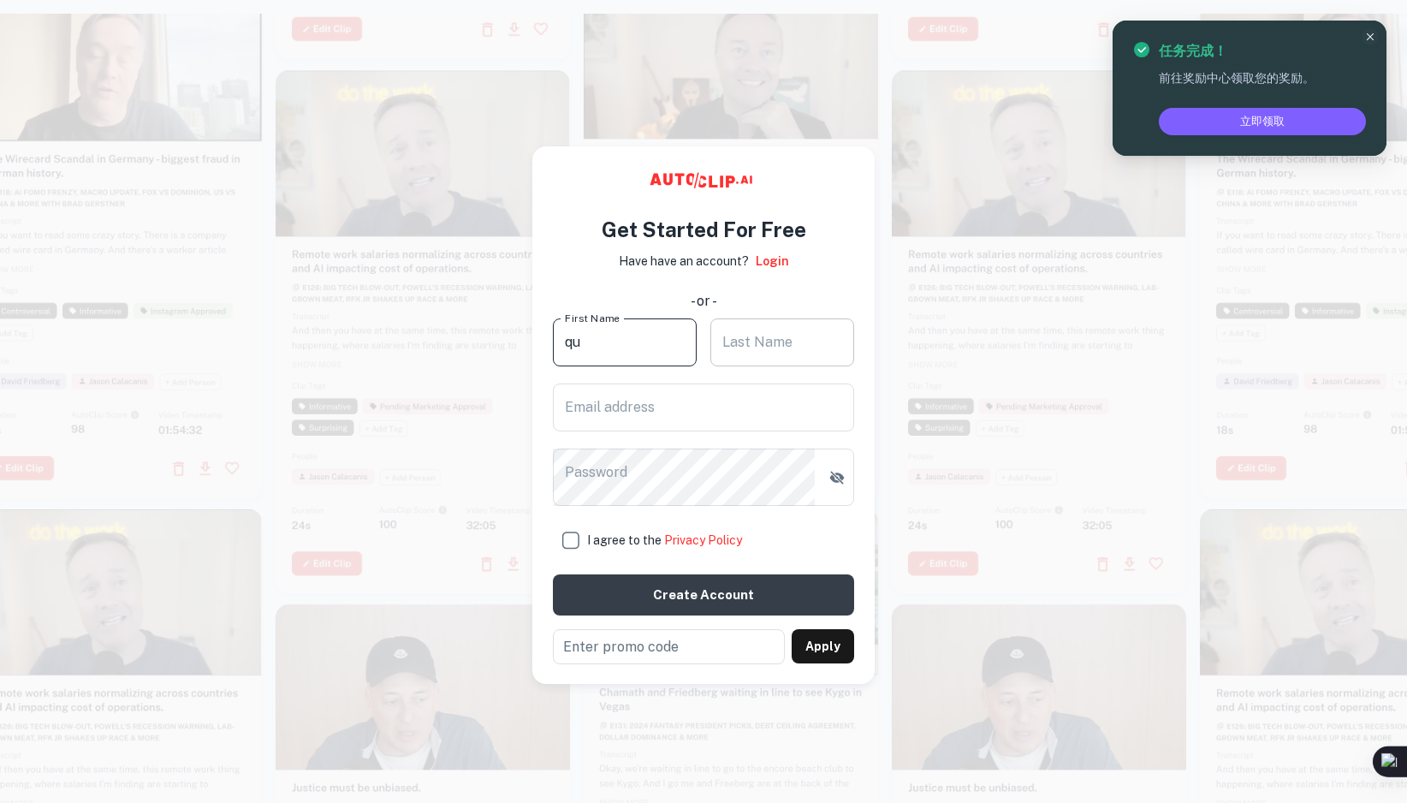
type input "qu"
click at [745, 366] on input "Last Name" at bounding box center [782, 342] width 144 height 48
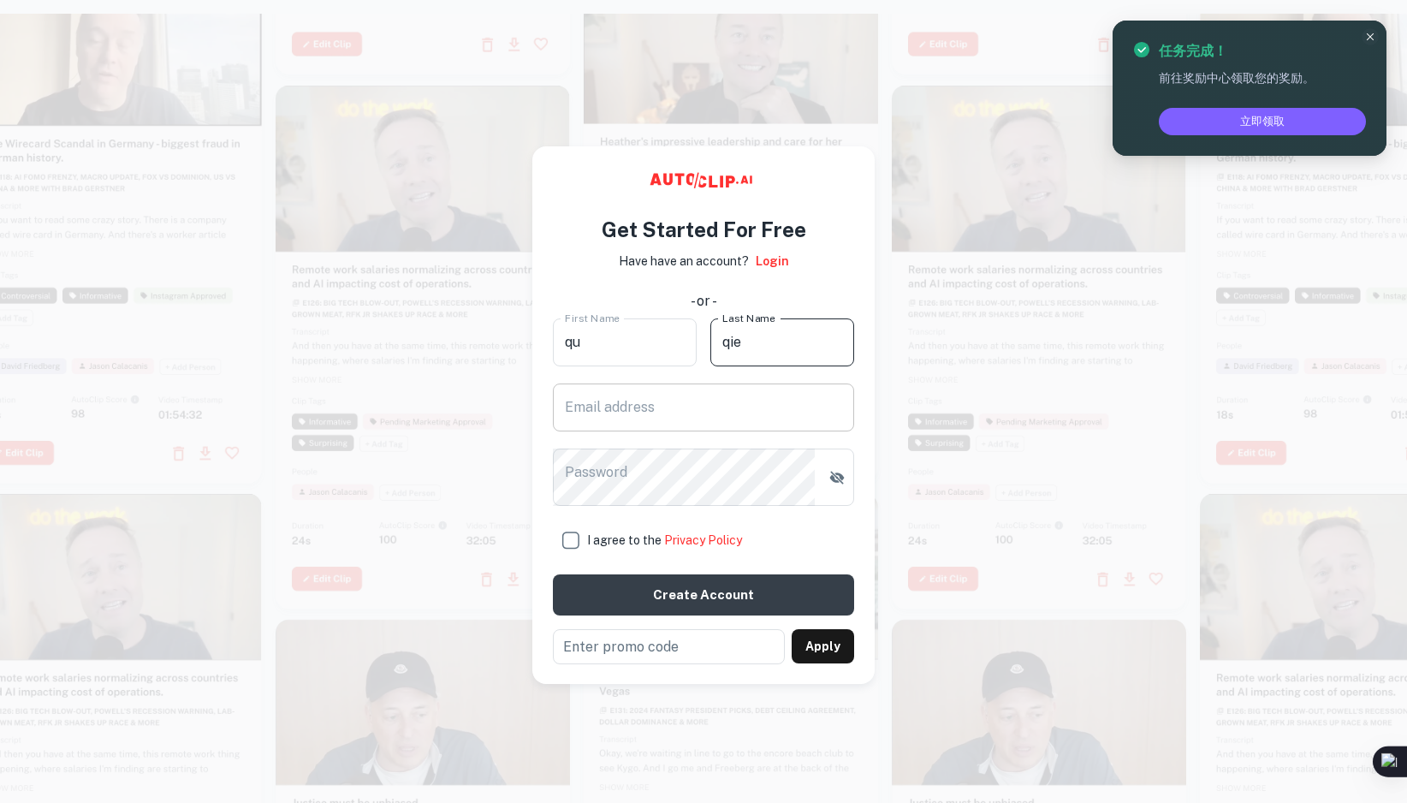
type input "qie"
click at [704, 431] on input "Email address" at bounding box center [703, 407] width 301 height 48
type input "[EMAIL_ADDRESS][DOMAIN_NAME]"
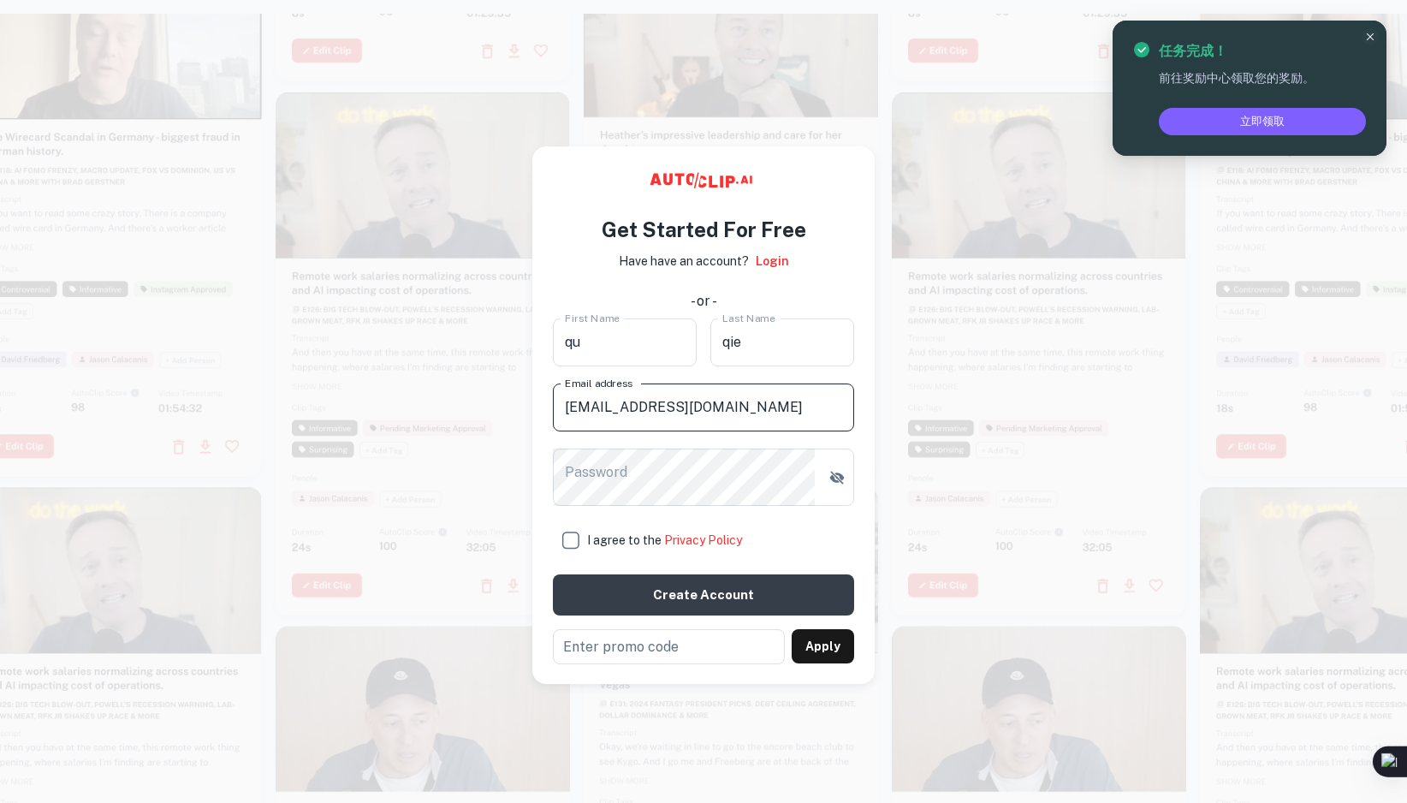
click at [633, 507] on div "Password Password" at bounding box center [703, 477] width 301 height 58
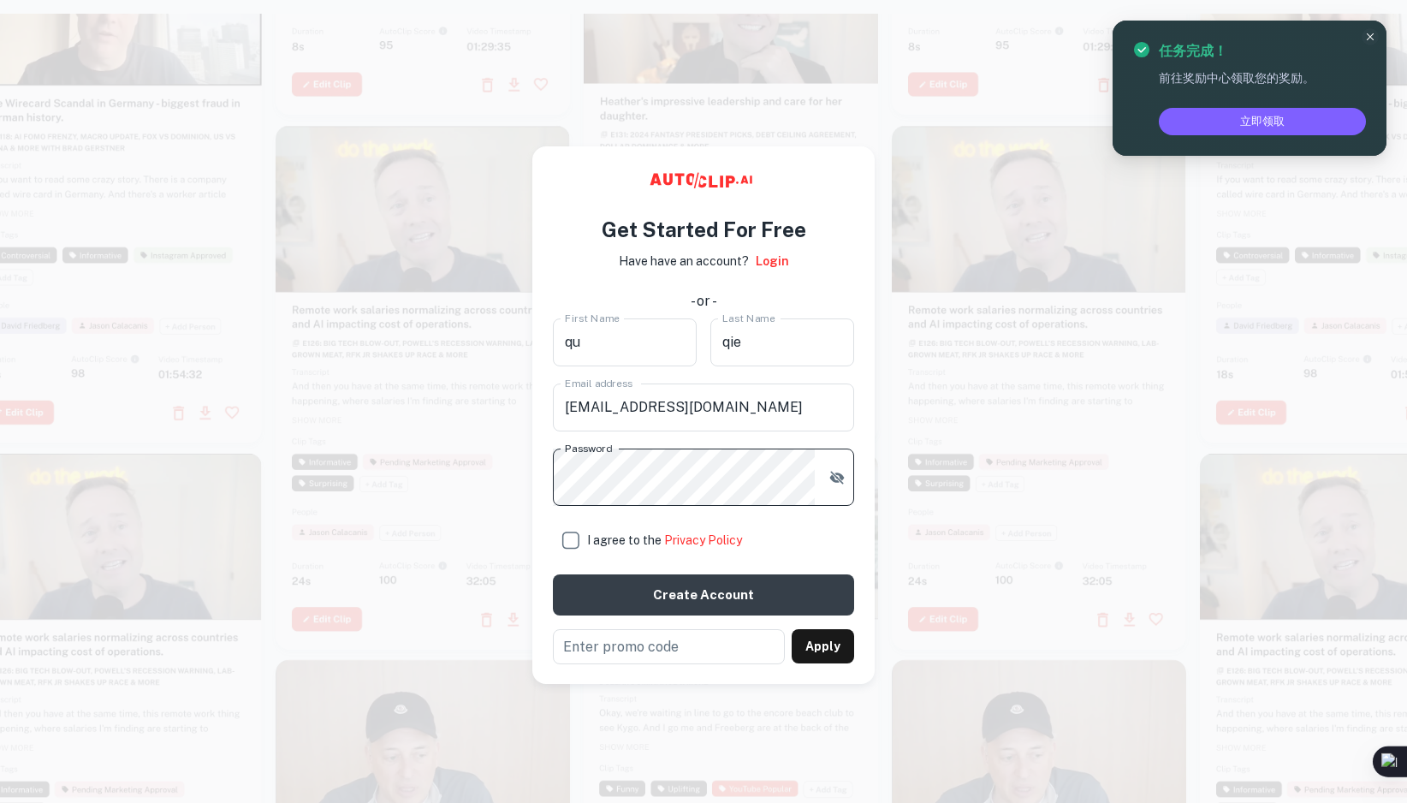
click at [569, 557] on input "I agree to the Privacy Policy" at bounding box center [570, 540] width 34 height 34
checkbox input "true"
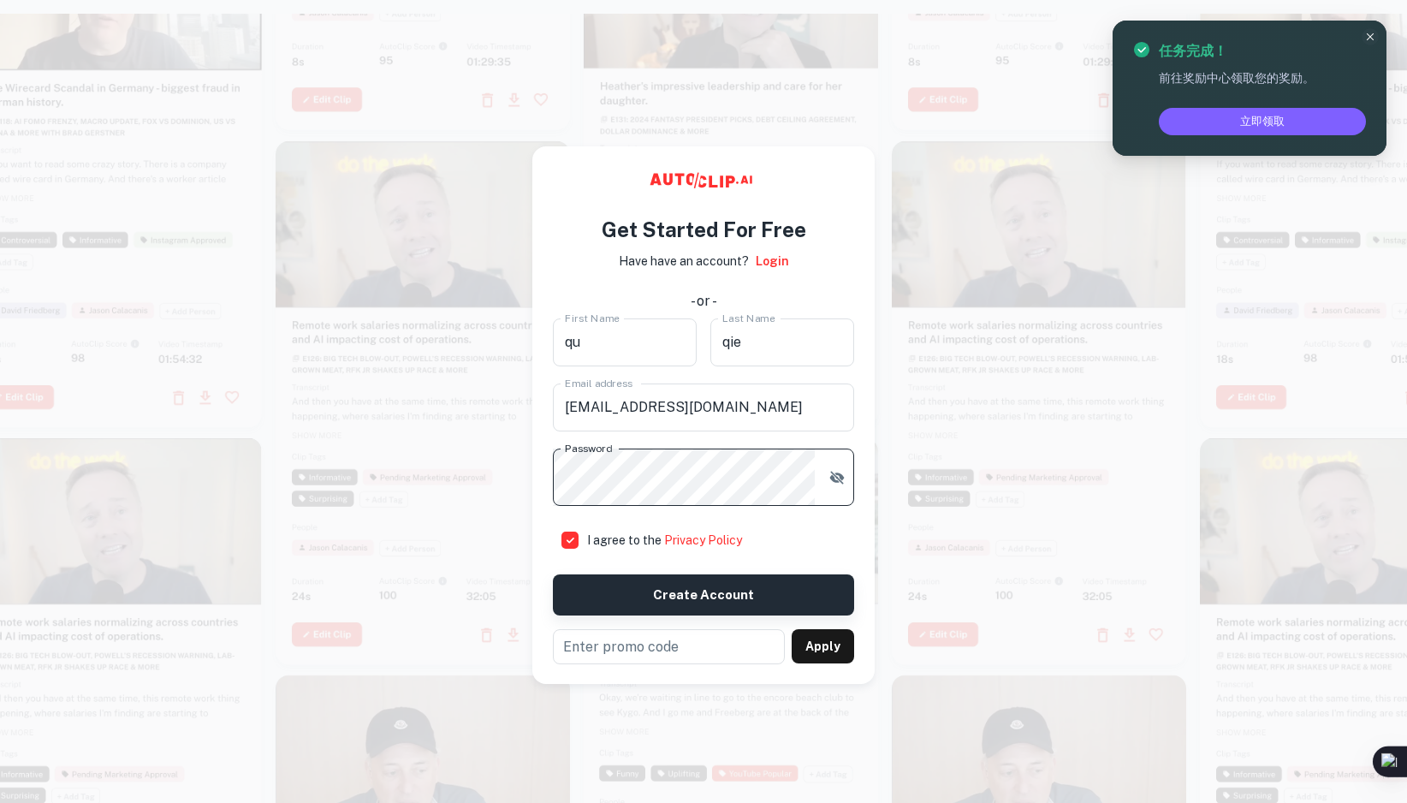
click at [709, 615] on button "Create account" at bounding box center [703, 594] width 301 height 41
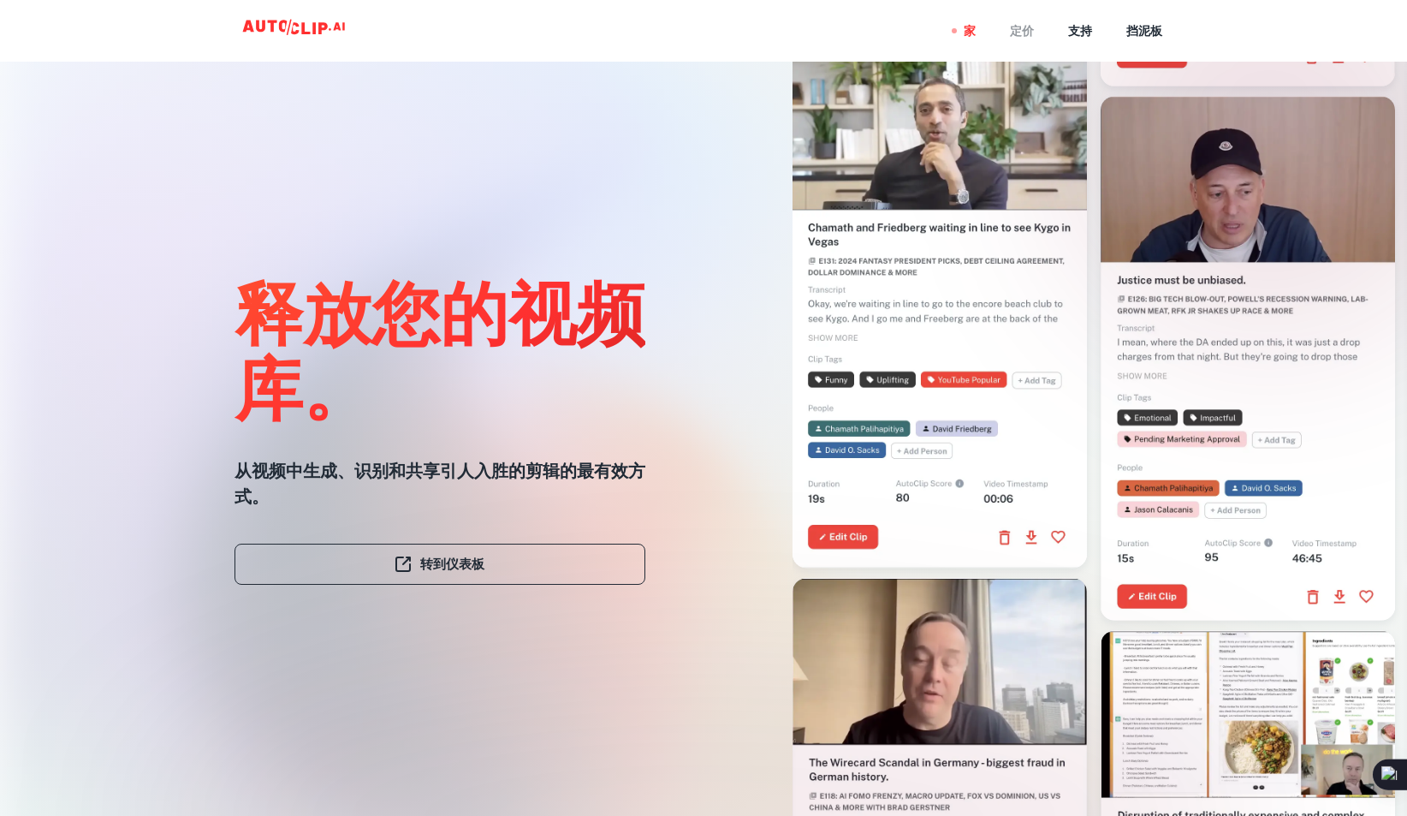
click at [1010, 38] on div "定价" at bounding box center [1022, 31] width 24 height 62
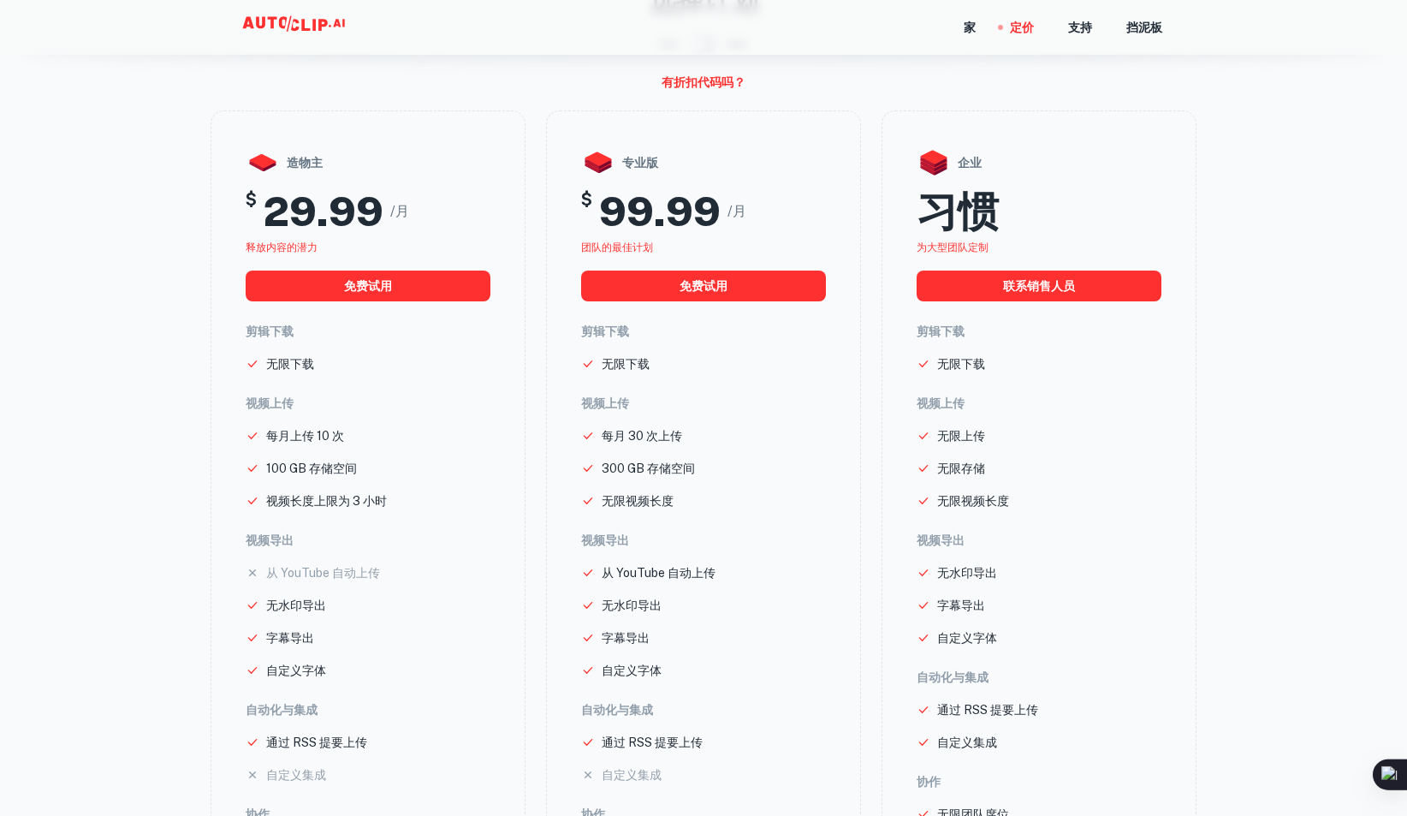
scroll to position [122, 0]
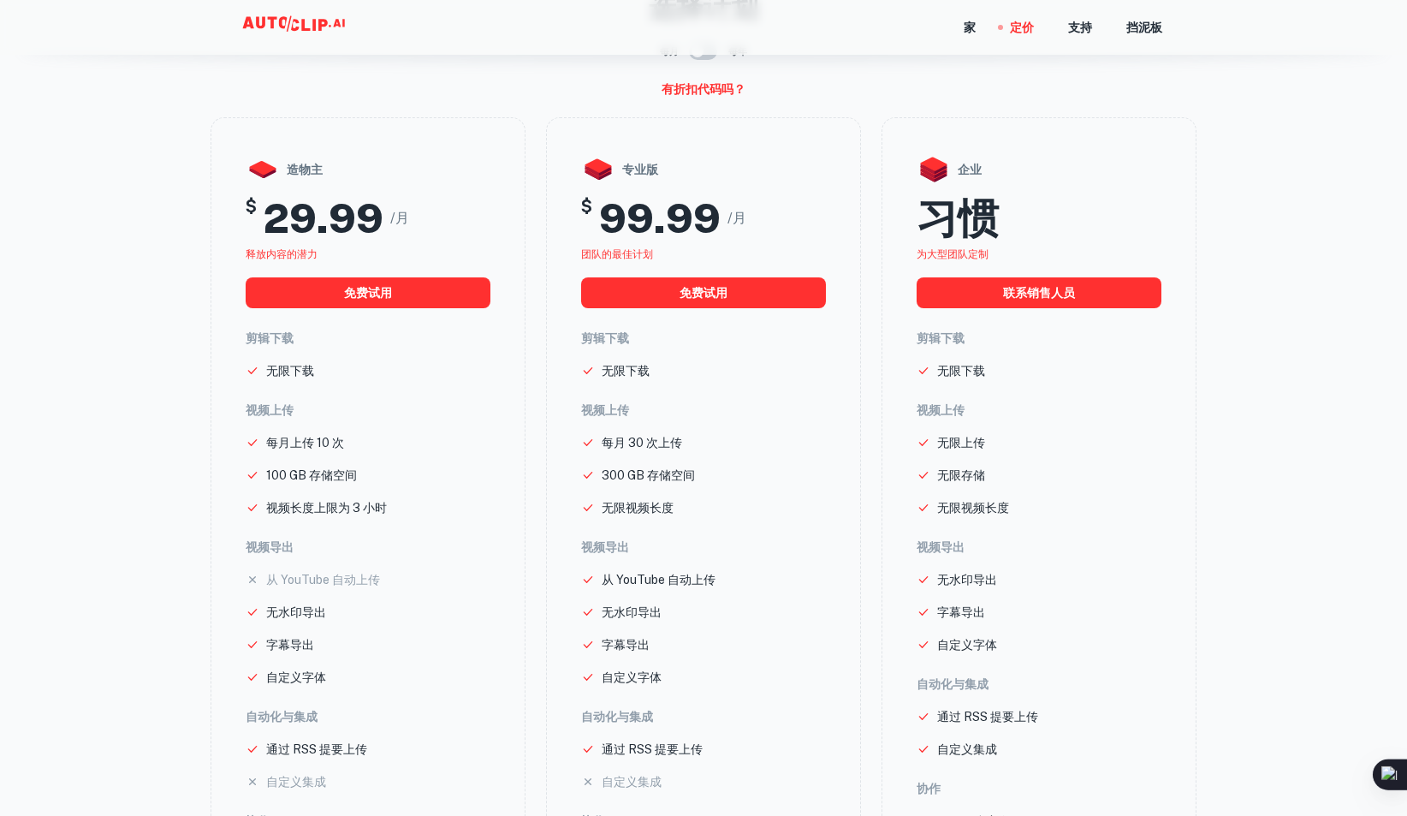
click at [713, 68] on input "checkbox" at bounding box center [698, 51] width 98 height 33
checkbox input "true"
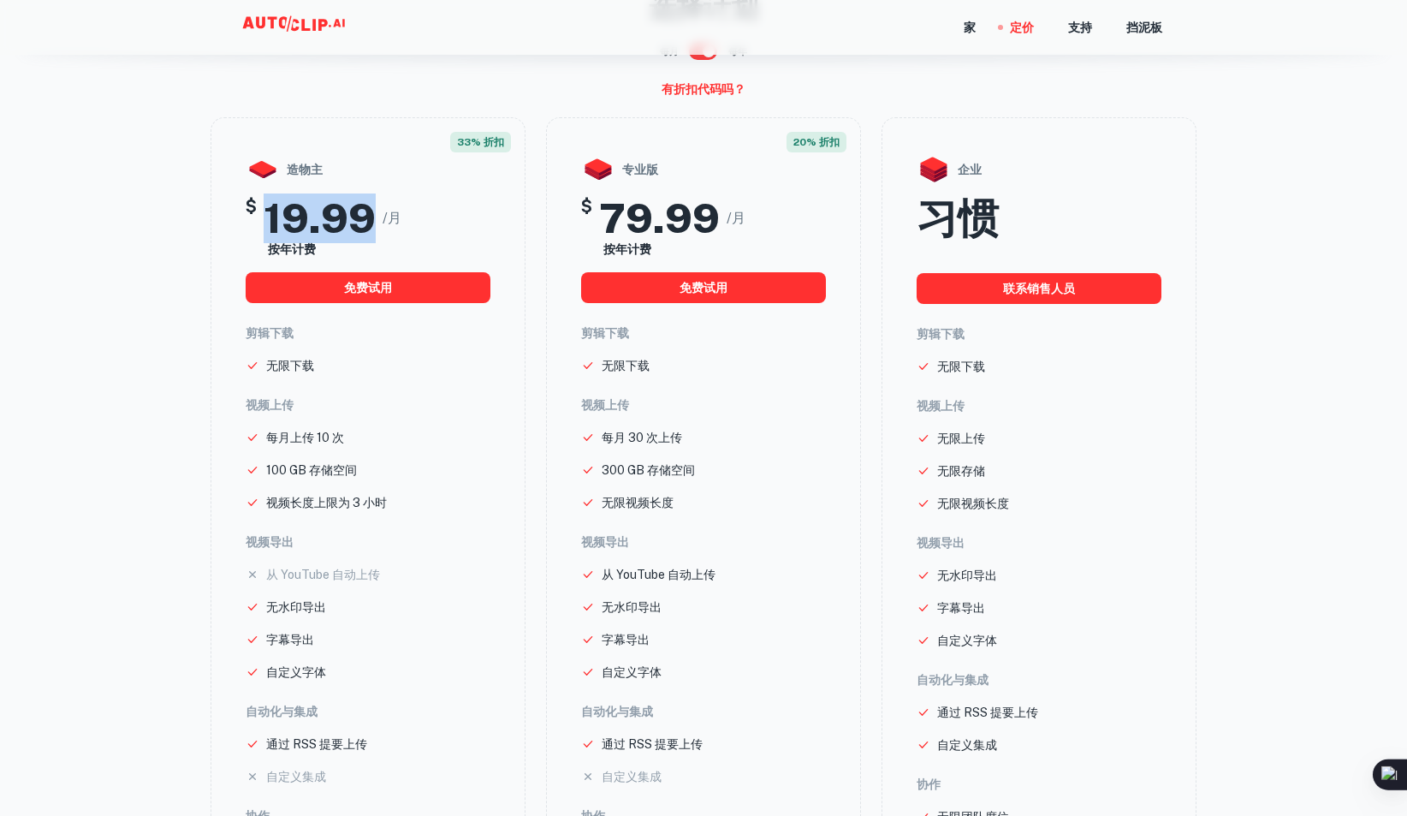
drag, startPoint x: 279, startPoint y: 268, endPoint x: 428, endPoint y: 253, distance: 149.6
click at [376, 243] on h2 "19.99" at bounding box center [320, 218] width 112 height 50
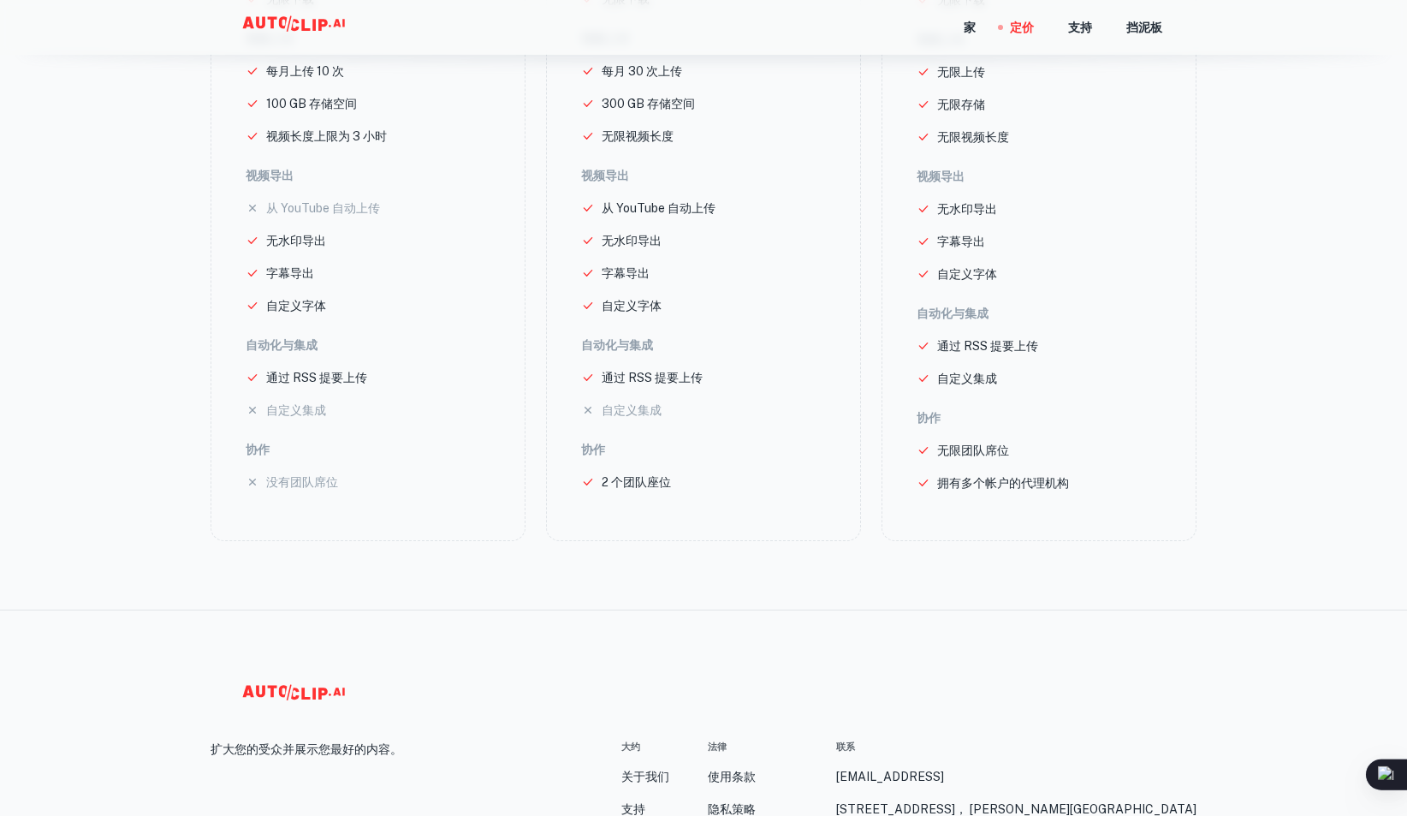
scroll to position [490, 0]
drag, startPoint x: 268, startPoint y: 182, endPoint x: 383, endPoint y: 180, distance: 115.6
click at [383, 80] on li "每月上传 10 次" at bounding box center [368, 70] width 245 height 19
click at [479, 184] on h6 "视频导出" at bounding box center [368, 174] width 245 height 19
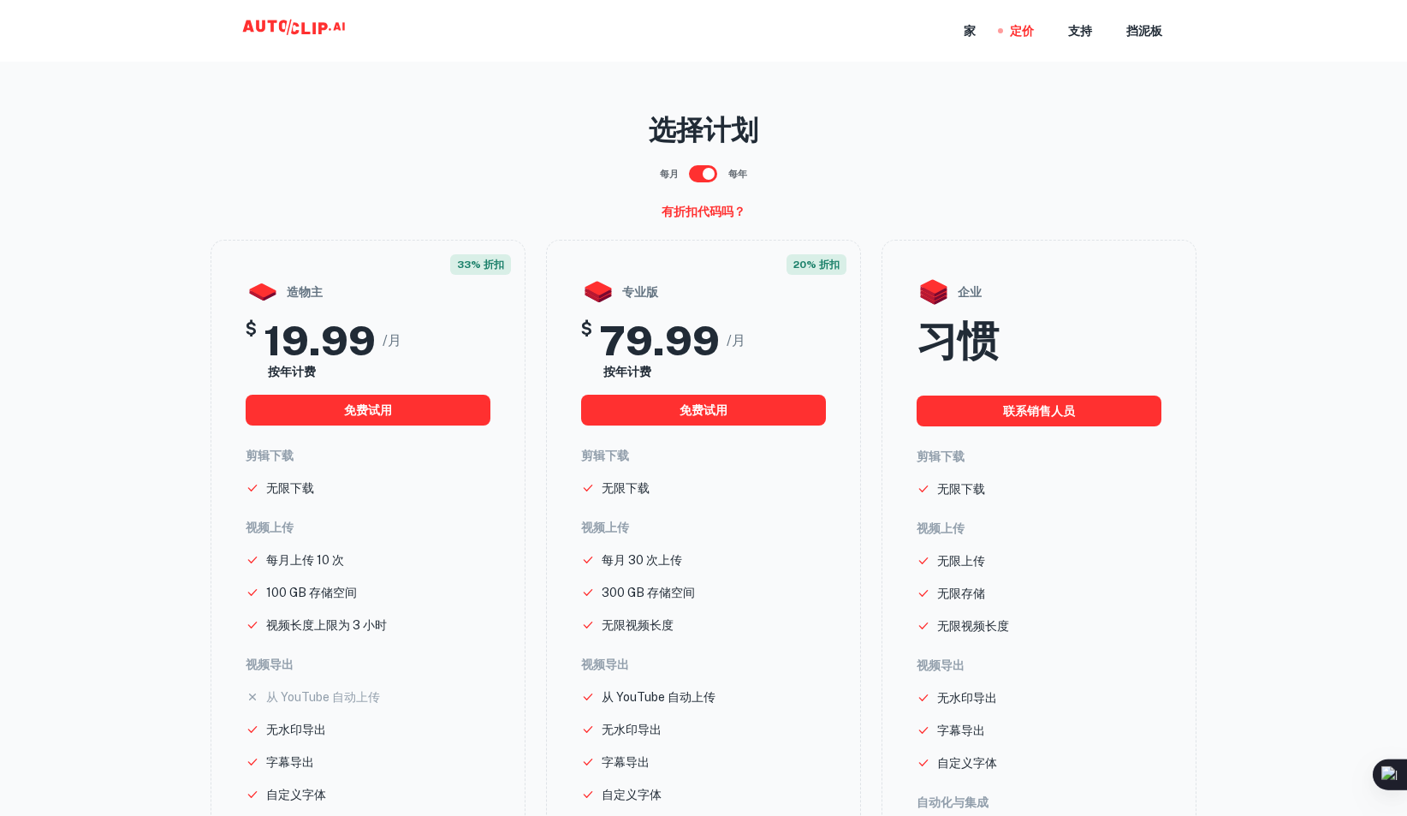
scroll to position [0, 0]
click at [303, 30] on icon at bounding box center [305, 28] width 9 height 12
